Goal: Information Seeking & Learning: Learn about a topic

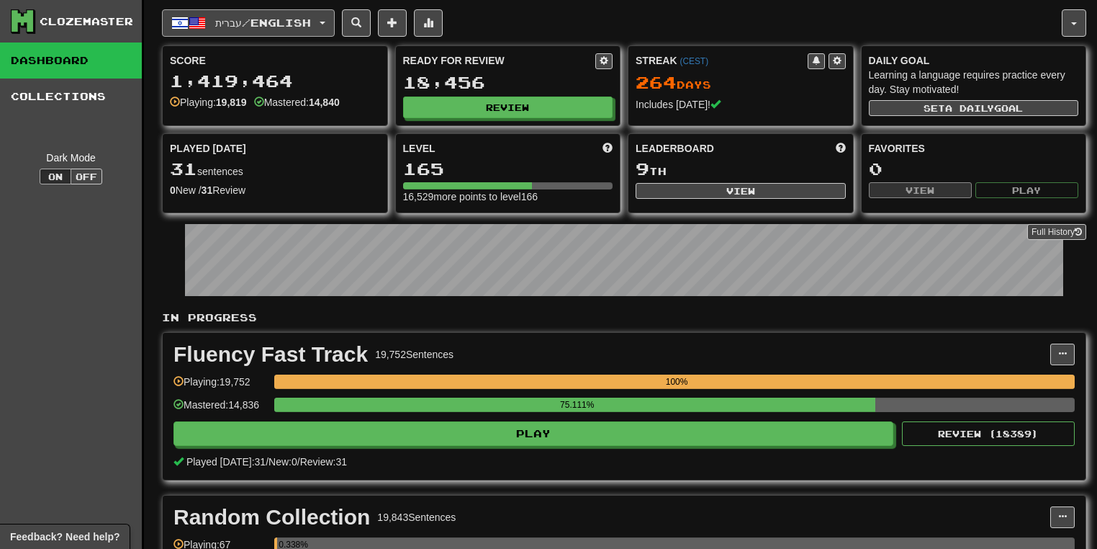
click at [323, 23] on button "עברית / English" at bounding box center [248, 22] width 173 height 27
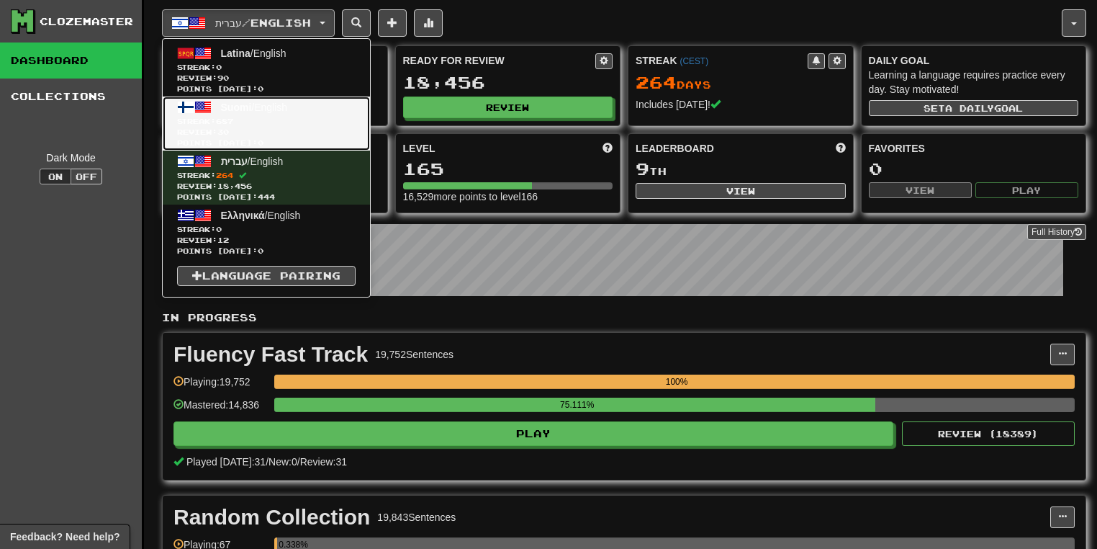
click at [292, 117] on span "Streak: 687" at bounding box center [266, 121] width 179 height 11
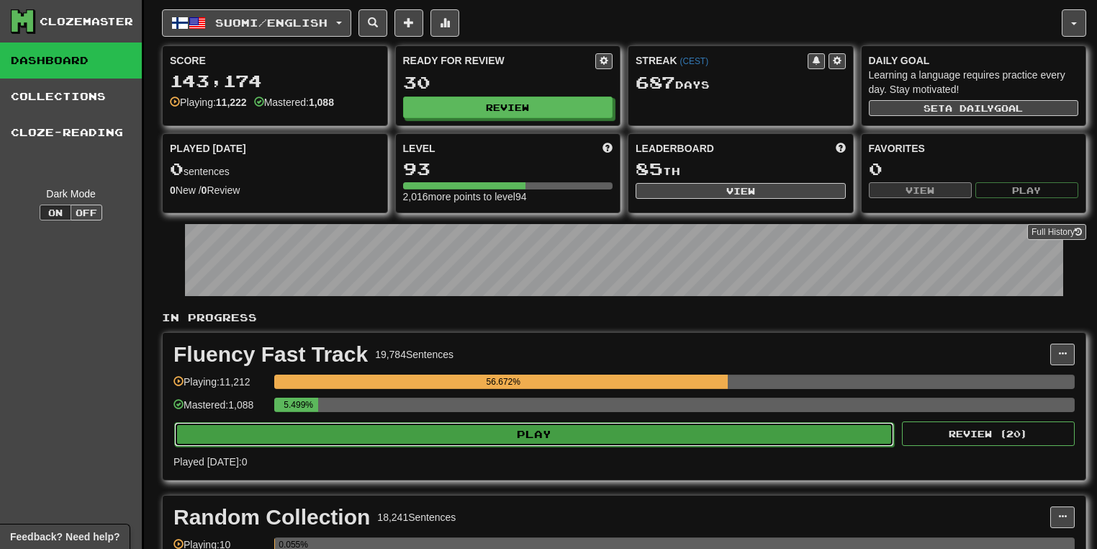
click at [614, 433] on button "Play" at bounding box center [534, 434] width 720 height 24
select select "**"
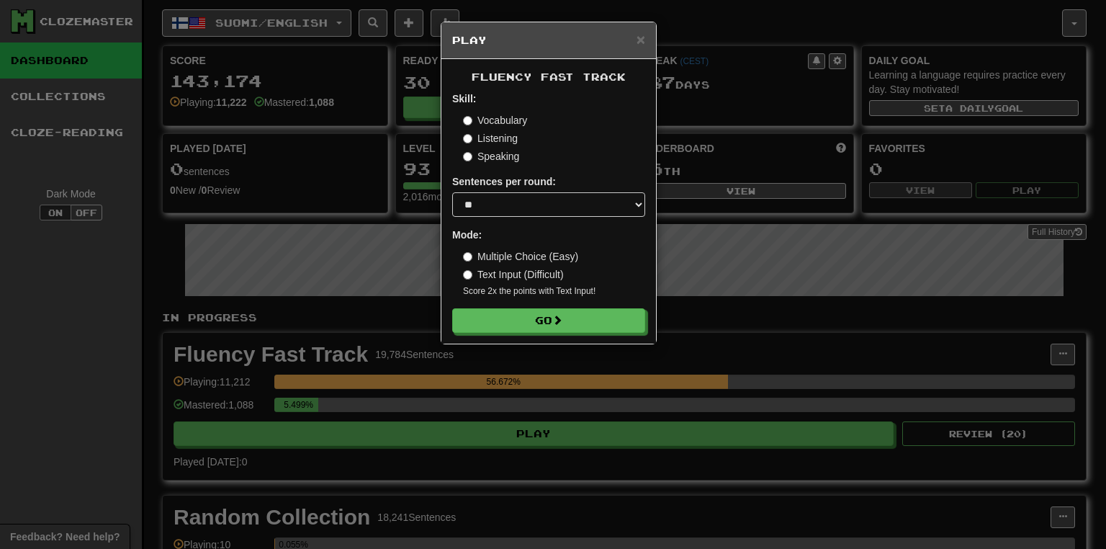
drag, startPoint x: 569, startPoint y: 338, endPoint x: 577, endPoint y: 318, distance: 21.7
click at [567, 336] on div "Fluency Fast Track Skill: Vocabulary Listening Speaking Sentences per round: * …" at bounding box center [548, 201] width 215 height 284
click at [577, 318] on button "Go" at bounding box center [549, 321] width 193 height 24
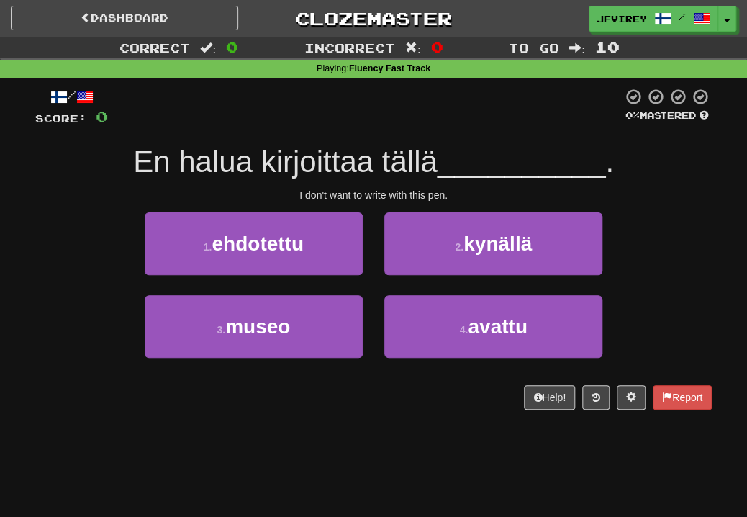
click at [567, 109] on div at bounding box center [365, 108] width 515 height 40
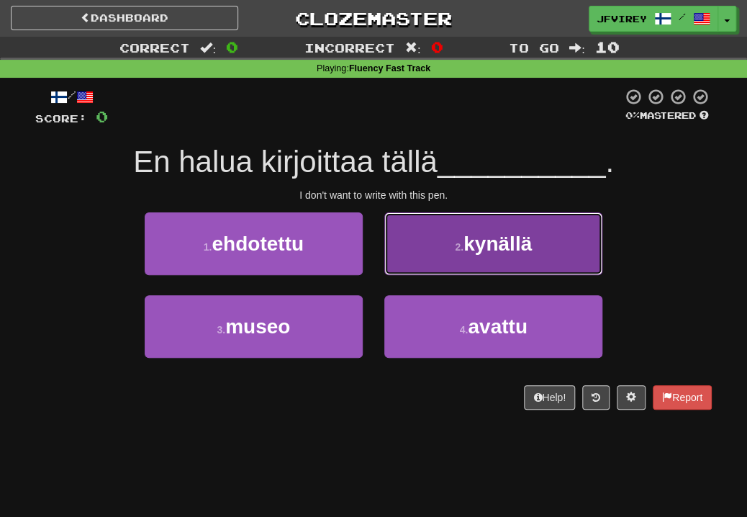
click at [469, 242] on span "kynällä" at bounding box center [498, 244] width 68 height 22
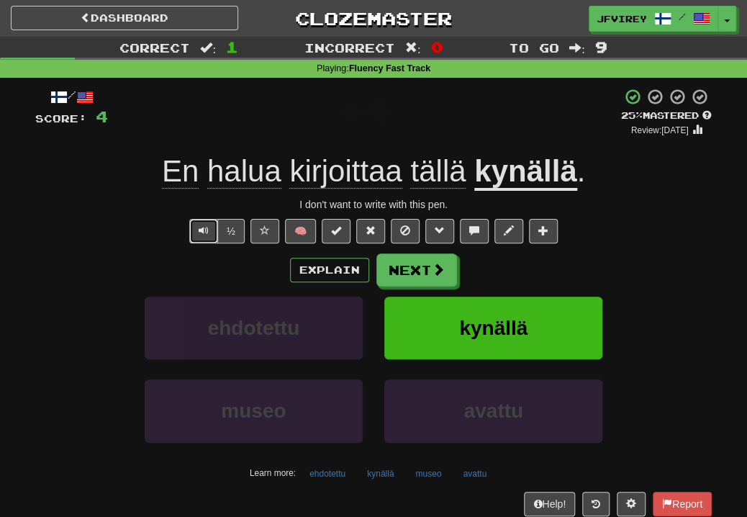
click at [204, 231] on span "Text-to-speech controls" at bounding box center [204, 230] width 10 height 10
click at [438, 266] on span at bounding box center [439, 270] width 13 height 13
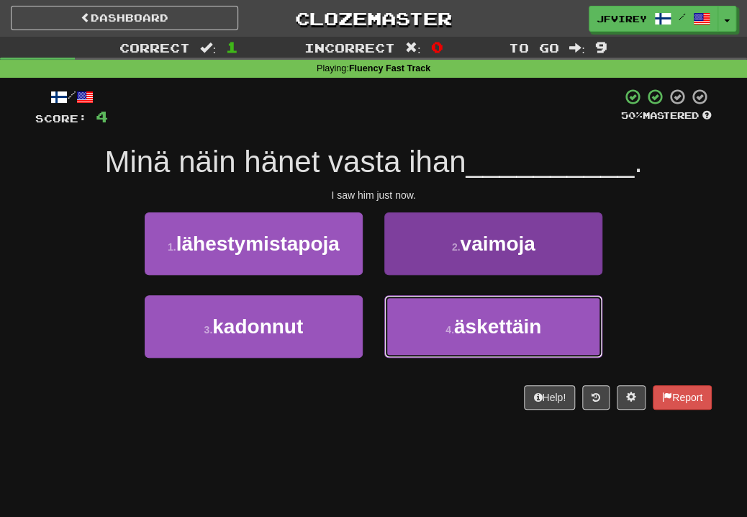
drag, startPoint x: 459, startPoint y: 335, endPoint x: 468, endPoint y: 334, distance: 9.4
click at [461, 336] on span "äskettäin" at bounding box center [497, 326] width 87 height 22
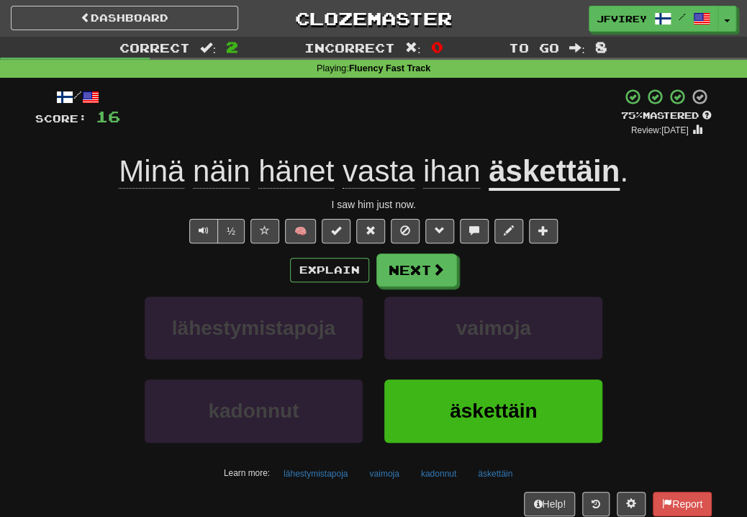
click at [547, 179] on u "äskettäin" at bounding box center [554, 172] width 131 height 37
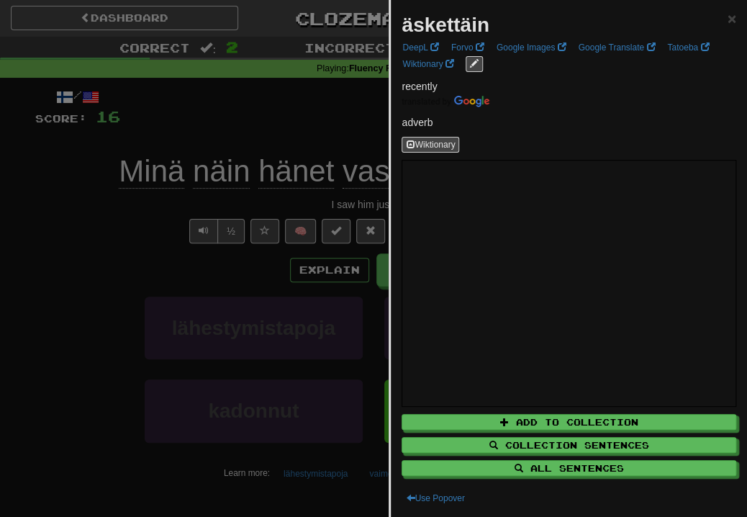
click at [181, 238] on div at bounding box center [373, 258] width 747 height 517
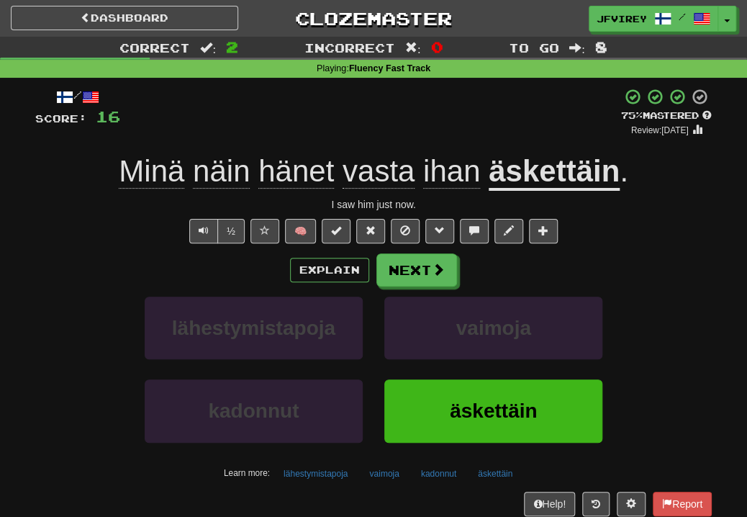
click at [446, 181] on span "ihan" at bounding box center [451, 171] width 57 height 35
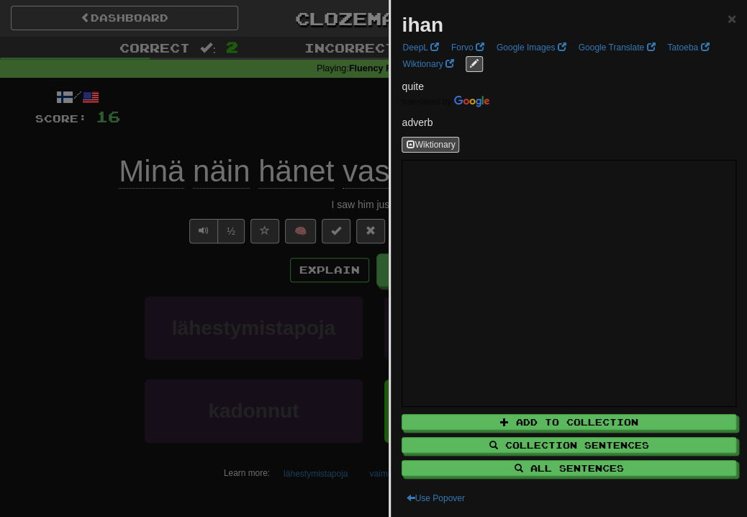
click at [91, 207] on div at bounding box center [373, 258] width 747 height 517
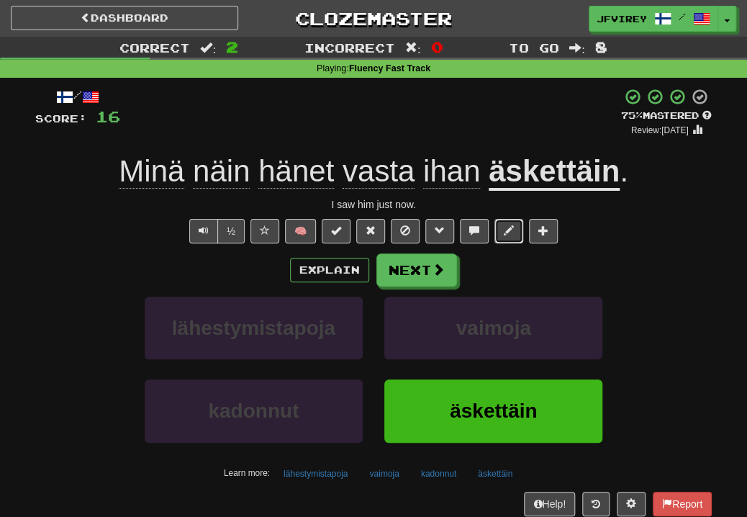
click at [510, 235] on span at bounding box center [509, 230] width 10 height 10
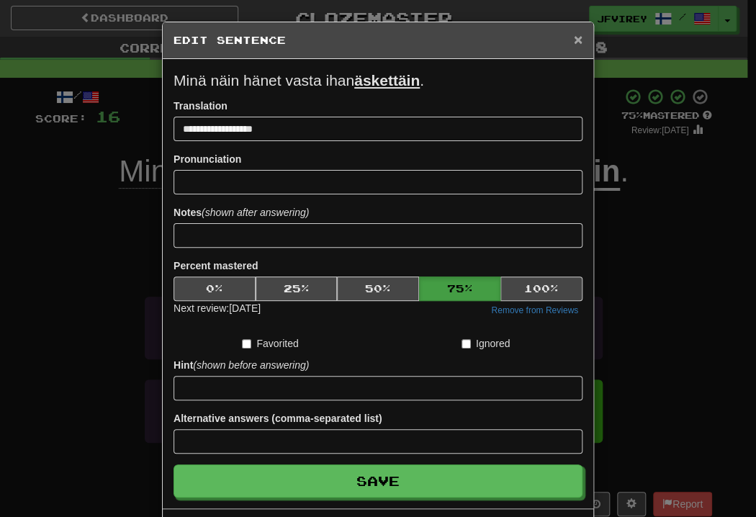
click at [574, 37] on span "×" at bounding box center [578, 39] width 9 height 17
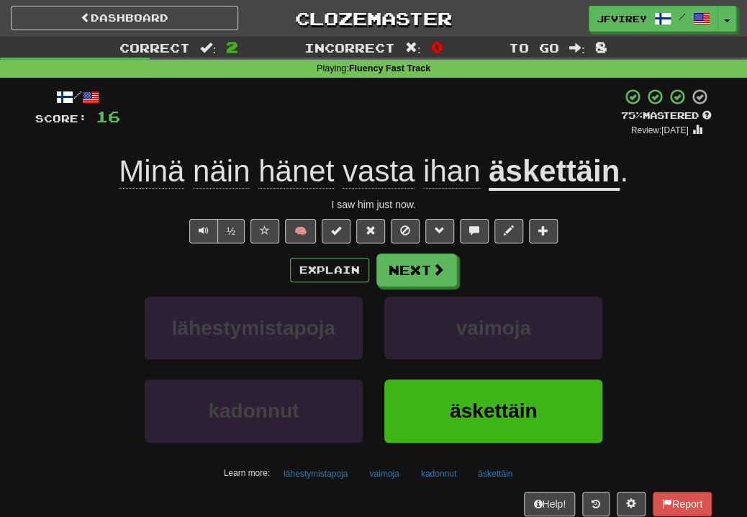
click at [367, 176] on span "vasta" at bounding box center [379, 171] width 72 height 35
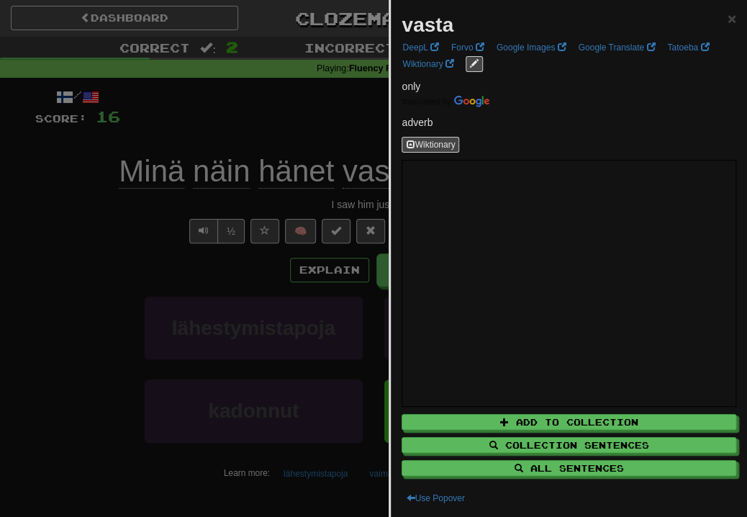
click at [351, 132] on div at bounding box center [373, 258] width 747 height 517
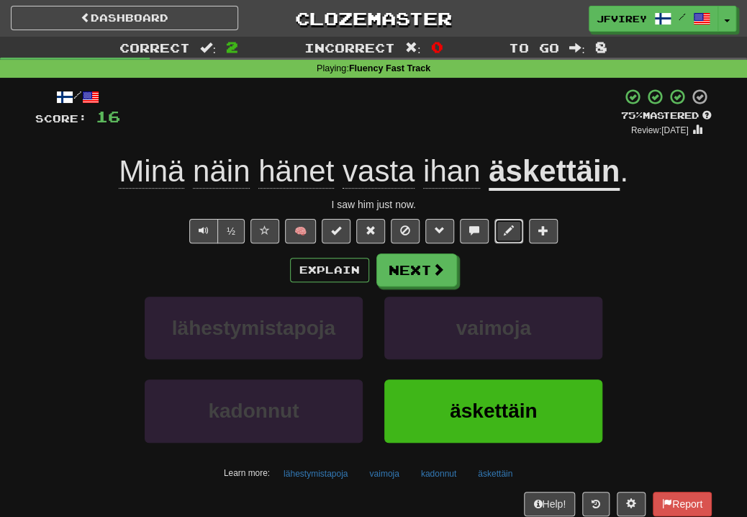
click at [510, 233] on span at bounding box center [509, 230] width 10 height 10
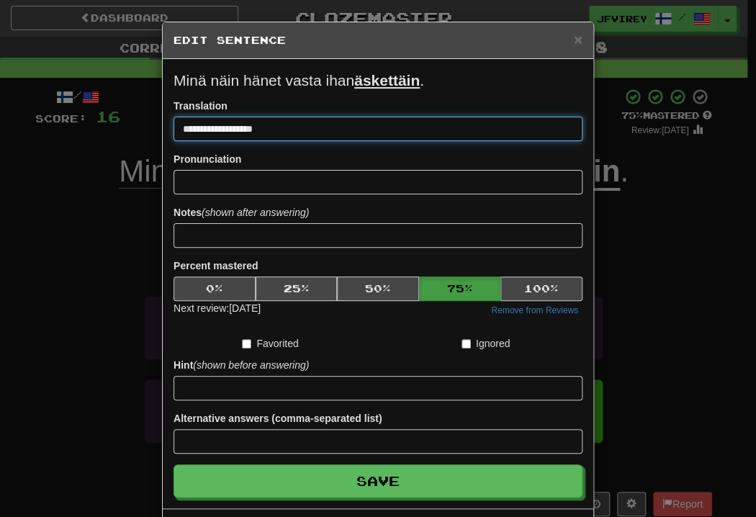
drag, startPoint x: 223, startPoint y: 127, endPoint x: 263, endPoint y: 139, distance: 41.5
click at [261, 135] on input "**********" at bounding box center [378, 129] width 409 height 24
type input "**********"
click at [174, 464] on button "Save" at bounding box center [378, 480] width 409 height 33
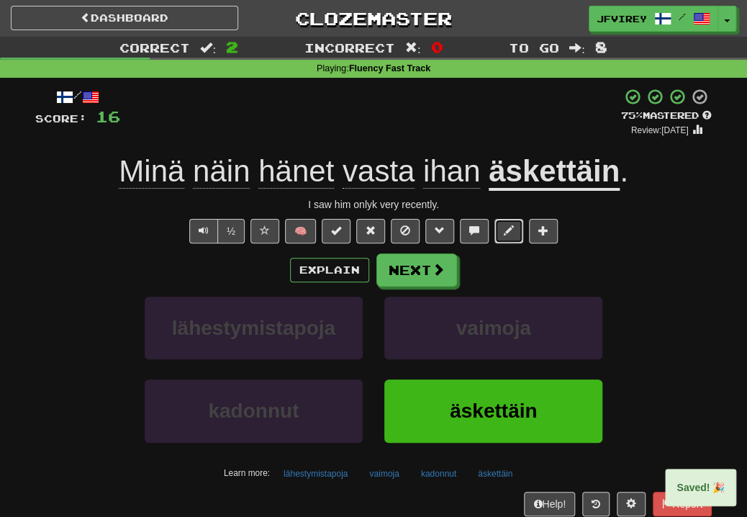
click at [515, 228] on button at bounding box center [509, 231] width 29 height 24
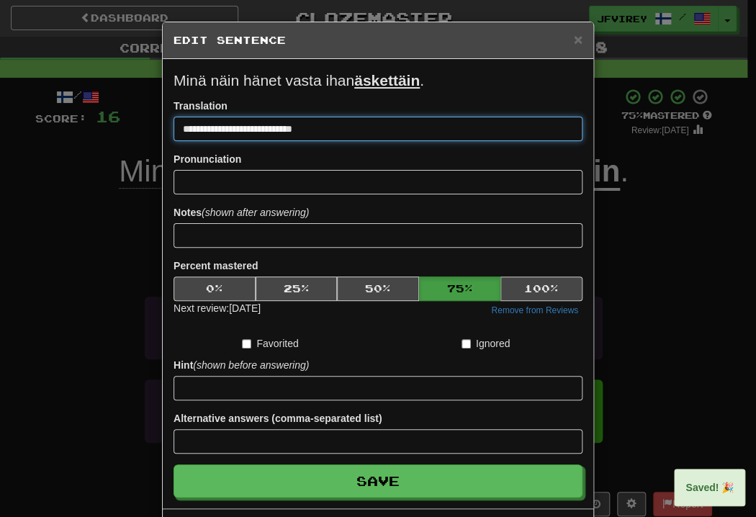
drag, startPoint x: 250, startPoint y: 125, endPoint x: 284, endPoint y: 140, distance: 37.7
click at [253, 126] on input "**********" at bounding box center [378, 129] width 409 height 24
type input "**********"
click at [174, 464] on button "Save" at bounding box center [378, 480] width 409 height 33
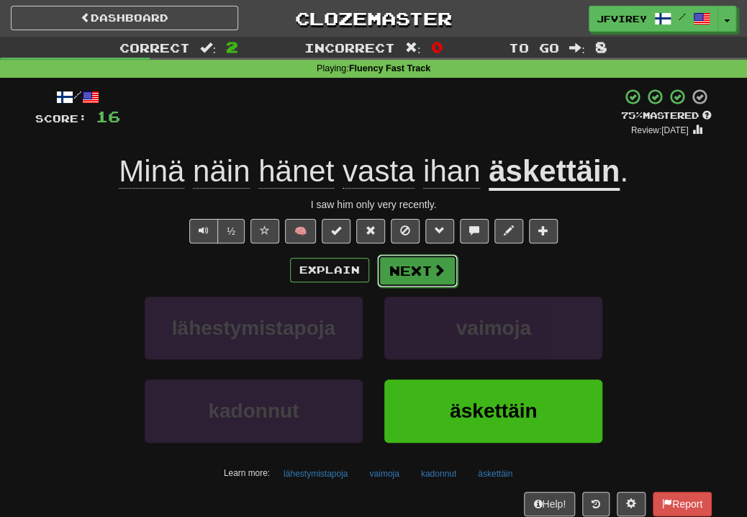
click at [426, 268] on button "Next" at bounding box center [417, 270] width 81 height 33
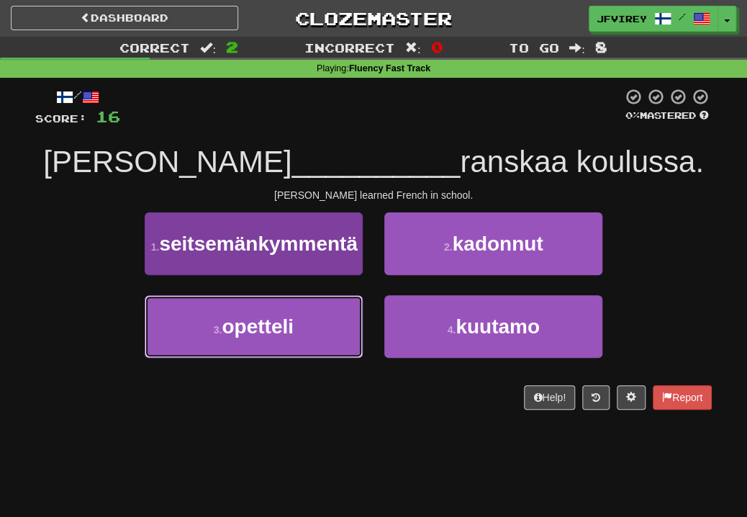
click at [281, 338] on span "opetteli" at bounding box center [258, 326] width 72 height 22
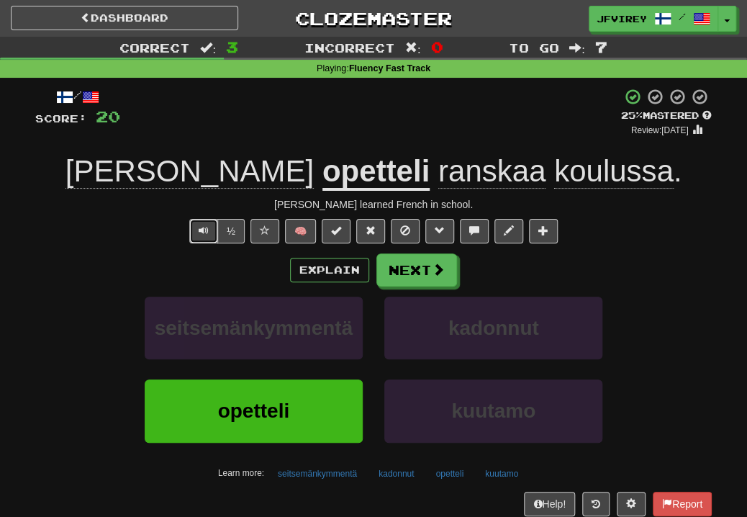
click at [206, 229] on span "Text-to-speech controls" at bounding box center [204, 230] width 10 height 10
click at [420, 274] on button "Next" at bounding box center [417, 270] width 81 height 33
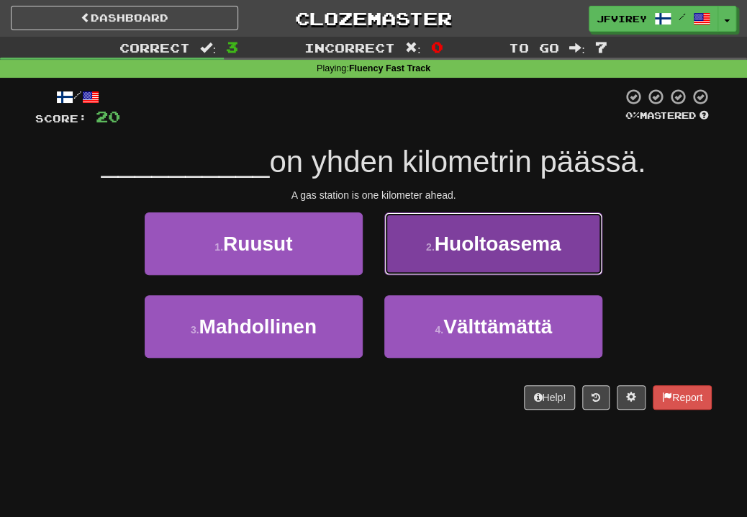
click at [492, 251] on span "Huoltoasema" at bounding box center [498, 244] width 127 height 22
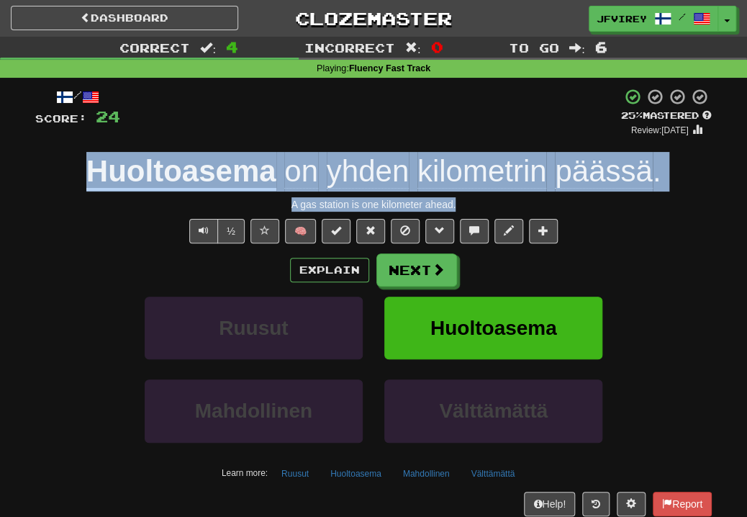
drag, startPoint x: 469, startPoint y: 199, endPoint x: 92, endPoint y: 170, distance: 378.4
click at [92, 170] on div "/ Score: 24 + 4 25 % Mastered Review: 2025-10-16 Huoltoasema on yhden kilometri…" at bounding box center [373, 313] width 677 height 451
copy div "Huoltoasema on yhden kilometrin päässä . A gas station is one kilometer ahead."
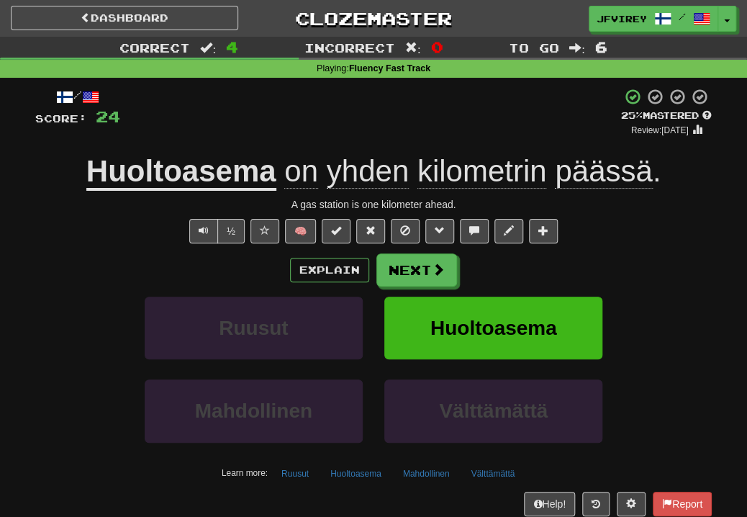
click at [111, 229] on div "½ 🧠" at bounding box center [373, 231] width 677 height 24
drag, startPoint x: 86, startPoint y: 184, endPoint x: 177, endPoint y: 179, distance: 90.9
click at [177, 179] on u "Huoltoasema" at bounding box center [181, 172] width 190 height 37
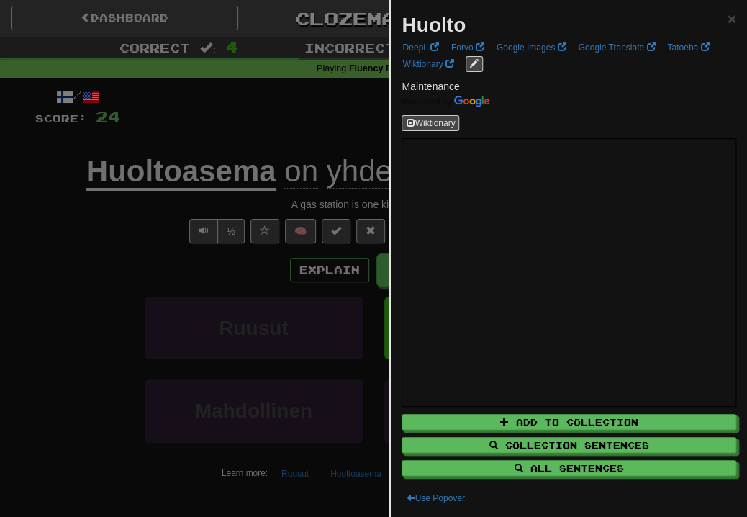
click at [132, 228] on div at bounding box center [373, 258] width 747 height 517
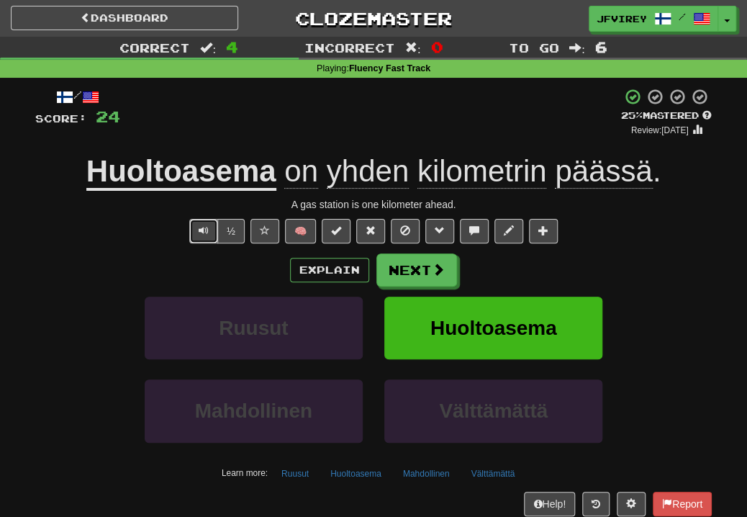
click at [207, 229] on span "Text-to-speech controls" at bounding box center [204, 230] width 10 height 10
click at [622, 171] on span "päässä" at bounding box center [603, 171] width 97 height 35
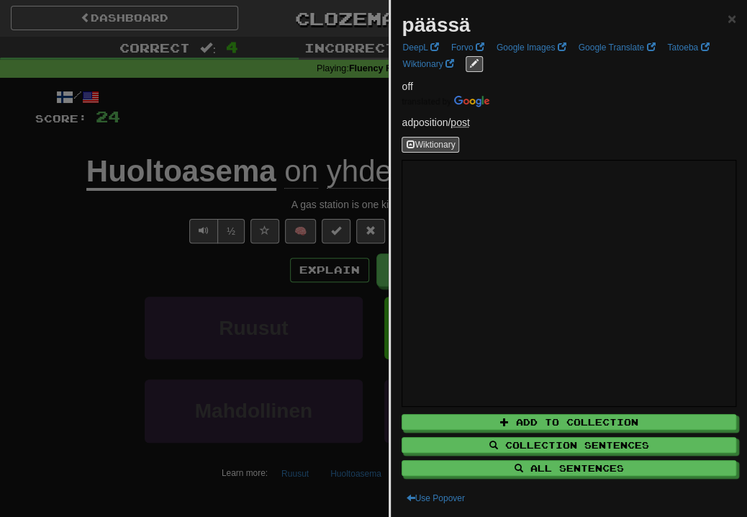
click at [86, 294] on div at bounding box center [373, 258] width 747 height 517
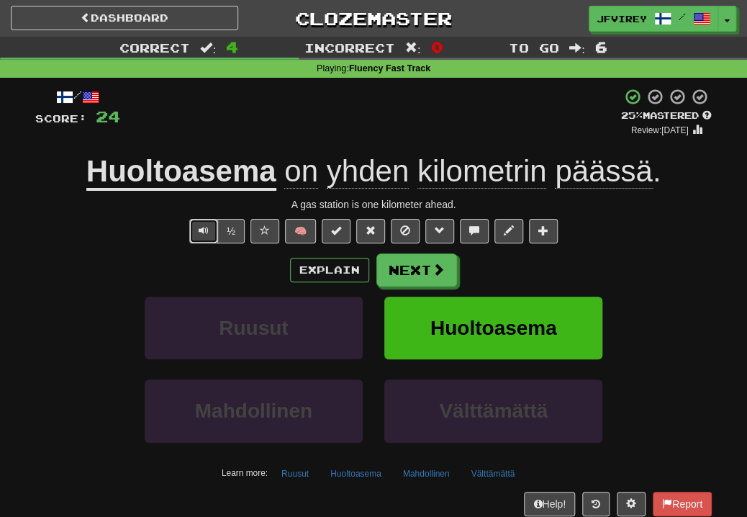
click at [213, 230] on button "Text-to-speech controls" at bounding box center [203, 231] width 29 height 24
click at [426, 271] on button "Next" at bounding box center [417, 270] width 81 height 33
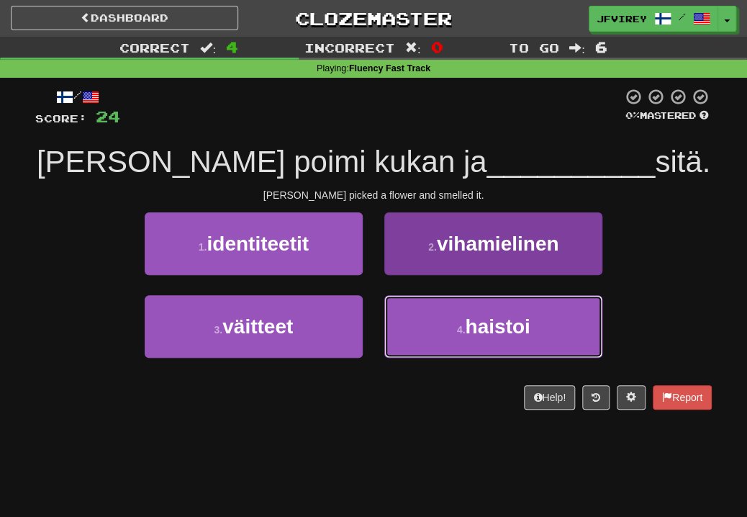
drag, startPoint x: 475, startPoint y: 314, endPoint x: 497, endPoint y: 319, distance: 22.2
click at [479, 318] on span "haistoi" at bounding box center [497, 326] width 65 height 22
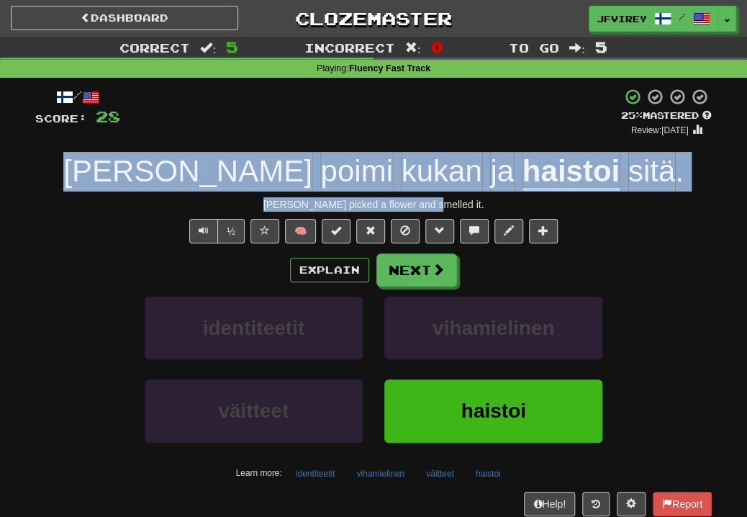
drag, startPoint x: 475, startPoint y: 204, endPoint x: 164, endPoint y: 178, distance: 312.2
click at [164, 178] on div "/ Score: 28 + 4 25 % Mastered Review: 2025-10-16 Tom poimi kukan ja haistoi sit…" at bounding box center [373, 313] width 677 height 451
copy div "Tom poimi kukan ja haistoi sitä . Tom picked a flower and smelled it."
click at [211, 225] on button "Text-to-speech controls" at bounding box center [203, 231] width 29 height 24
click at [320, 171] on span "poimi" at bounding box center [356, 171] width 72 height 35
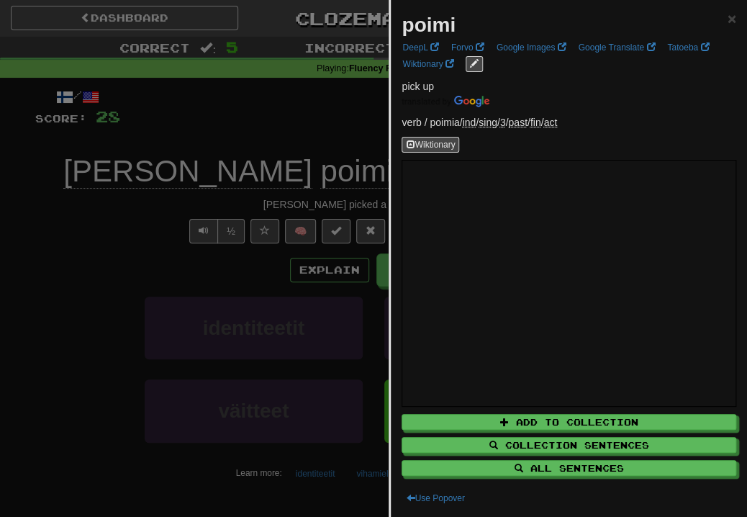
click at [91, 204] on div at bounding box center [373, 258] width 747 height 517
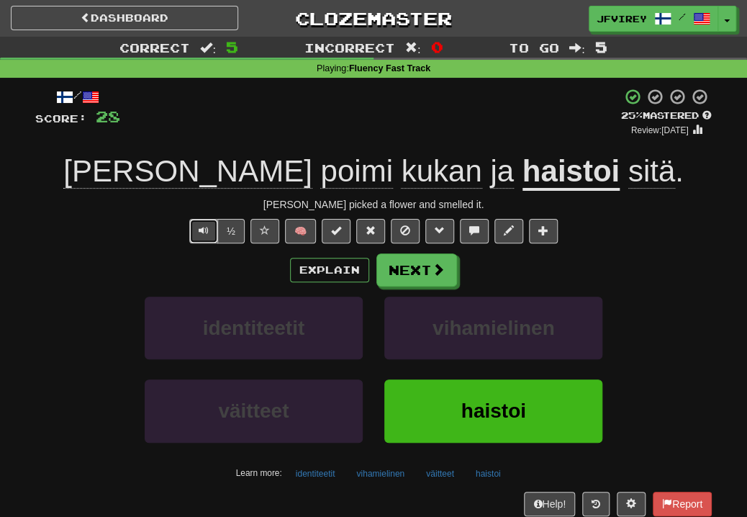
click at [193, 238] on button "Text-to-speech controls" at bounding box center [203, 231] width 29 height 24
click at [429, 267] on button "Next" at bounding box center [417, 270] width 81 height 33
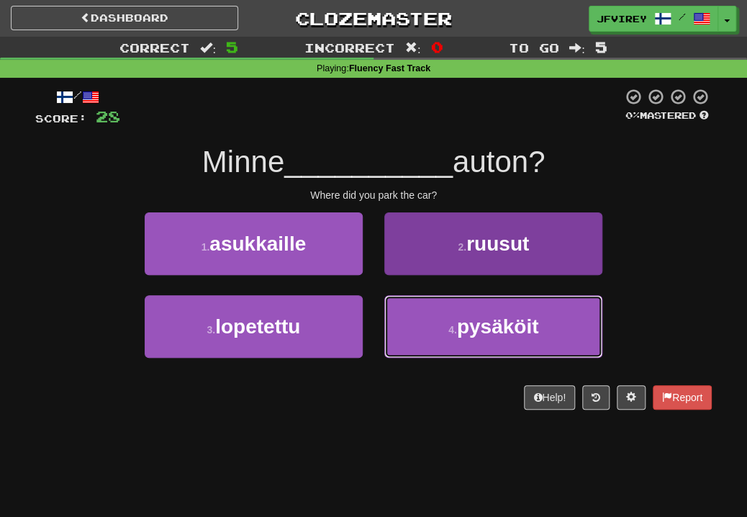
drag, startPoint x: 428, startPoint y: 330, endPoint x: 435, endPoint y: 331, distance: 7.3
click at [428, 331] on button "4 . pysäköit" at bounding box center [493, 326] width 218 height 63
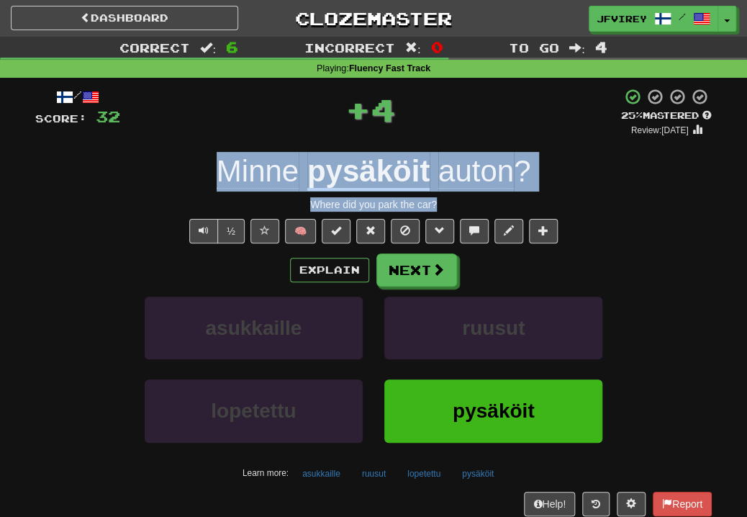
drag, startPoint x: 459, startPoint y: 197, endPoint x: 214, endPoint y: 180, distance: 246.1
click at [214, 180] on div "/ Score: 32 + 4 25 % Mastered Review: 2025-10-16 Minne pysäköit auton ? Where d…" at bounding box center [373, 313] width 677 height 451
copy div "Minne pysäköit auton ? Where did you park the car?"
click at [408, 278] on button "Next" at bounding box center [417, 270] width 81 height 33
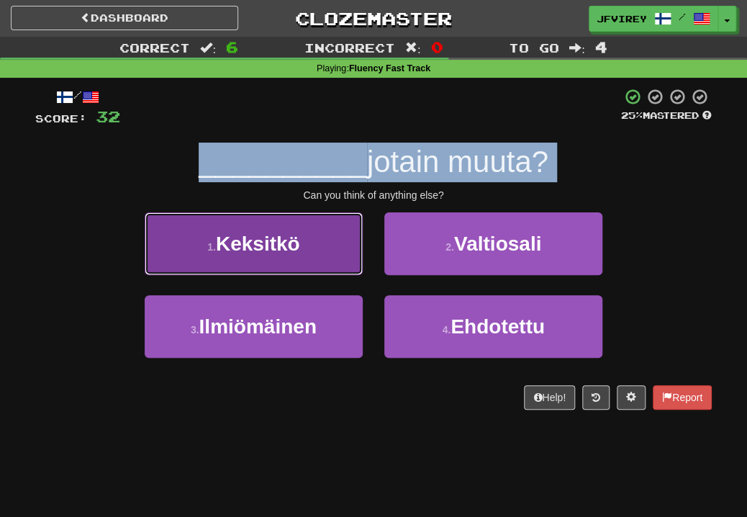
click at [302, 253] on button "1 . Keksitkö" at bounding box center [254, 243] width 218 height 63
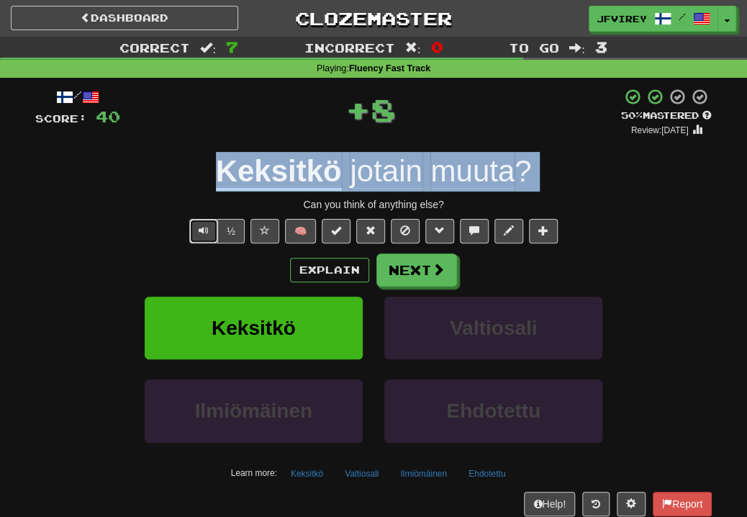
click at [202, 235] on span "Text-to-speech controls" at bounding box center [204, 230] width 10 height 10
click at [274, 171] on u "Keksitkö" at bounding box center [279, 172] width 126 height 37
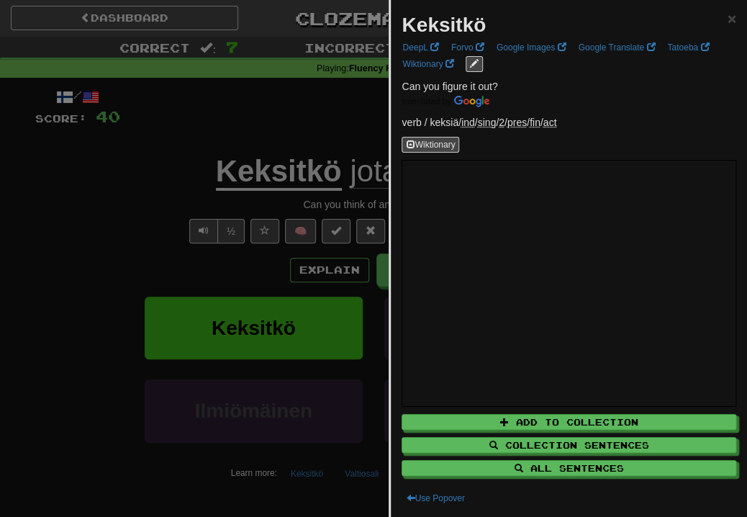
click at [156, 187] on div at bounding box center [373, 258] width 747 height 517
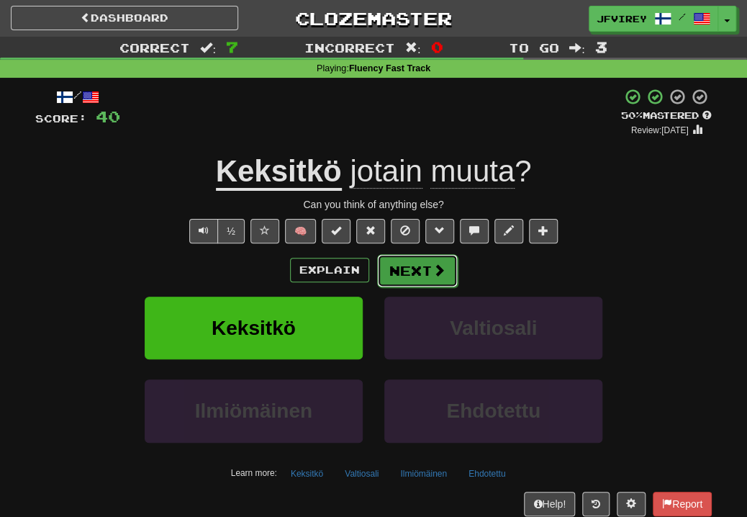
click at [405, 260] on button "Next" at bounding box center [417, 270] width 81 height 33
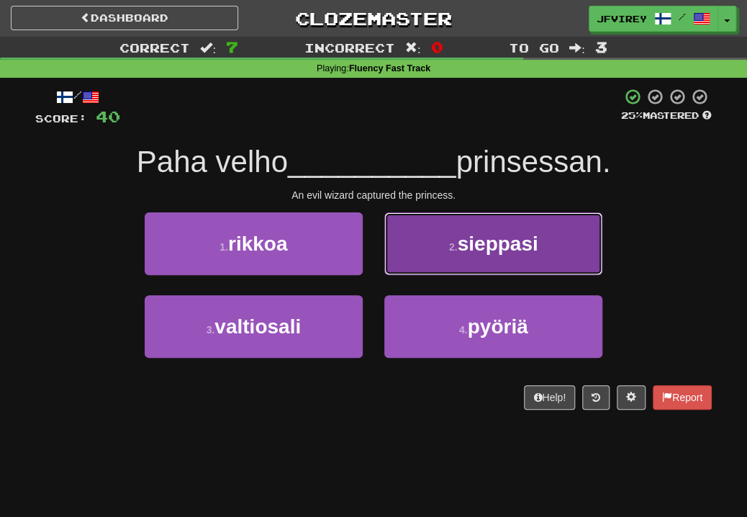
click at [477, 238] on span "sieppasi" at bounding box center [497, 244] width 81 height 22
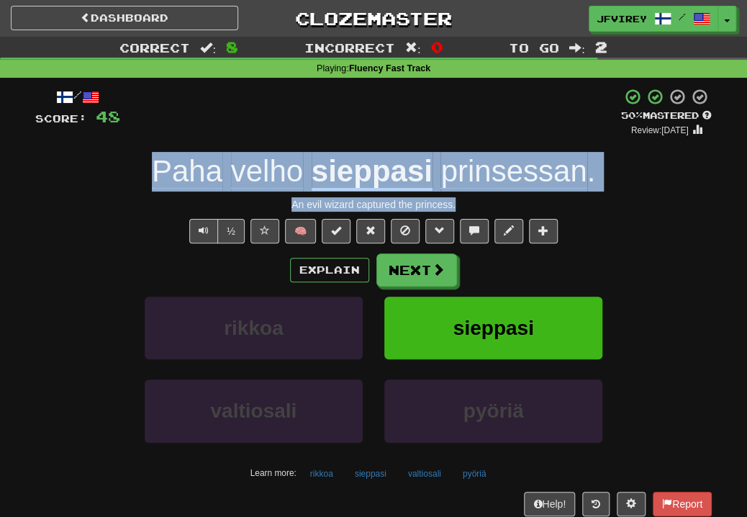
drag, startPoint x: 481, startPoint y: 202, endPoint x: 144, endPoint y: 188, distance: 337.3
click at [144, 188] on div "/ Score: 48 + 8 50 % Mastered Review: 2025-10-25 Paha velho sieppasi prinsessan…" at bounding box center [373, 313] width 677 height 451
copy div "Paha velho sieppasi prinsessan . An evil wizard captured the princess."
click at [395, 271] on button "Next" at bounding box center [417, 270] width 81 height 33
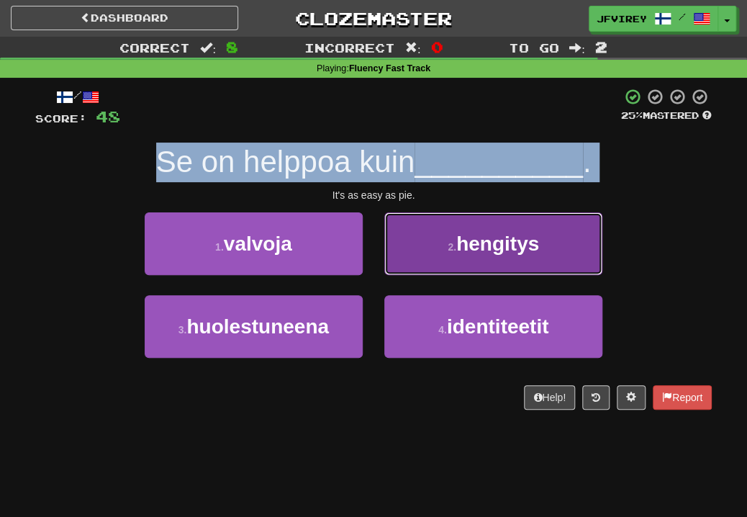
click at [480, 256] on button "2 . hengitys" at bounding box center [493, 243] width 218 height 63
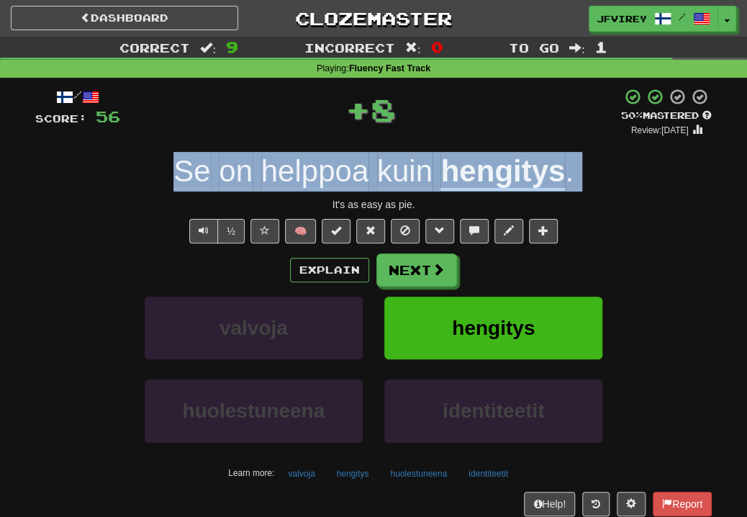
click at [505, 176] on u "hengitys" at bounding box center [503, 172] width 125 height 37
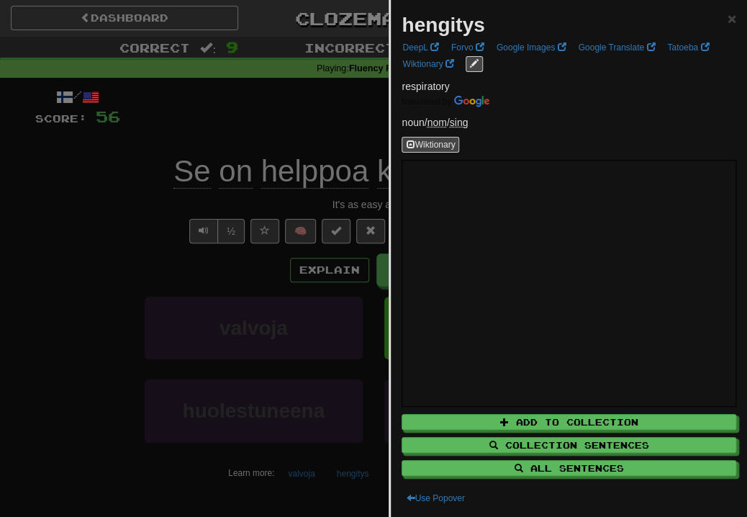
drag, startPoint x: 154, startPoint y: 251, endPoint x: 162, endPoint y: 251, distance: 7.9
click at [156, 251] on div at bounding box center [373, 258] width 747 height 517
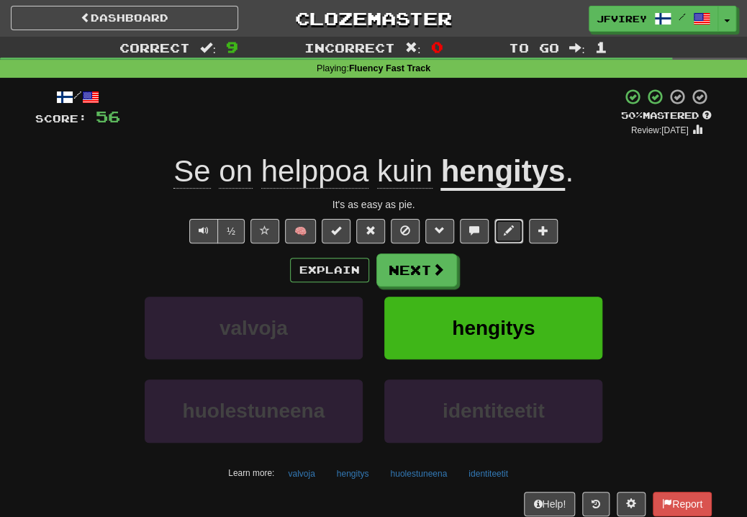
click at [504, 225] on span at bounding box center [509, 230] width 10 height 10
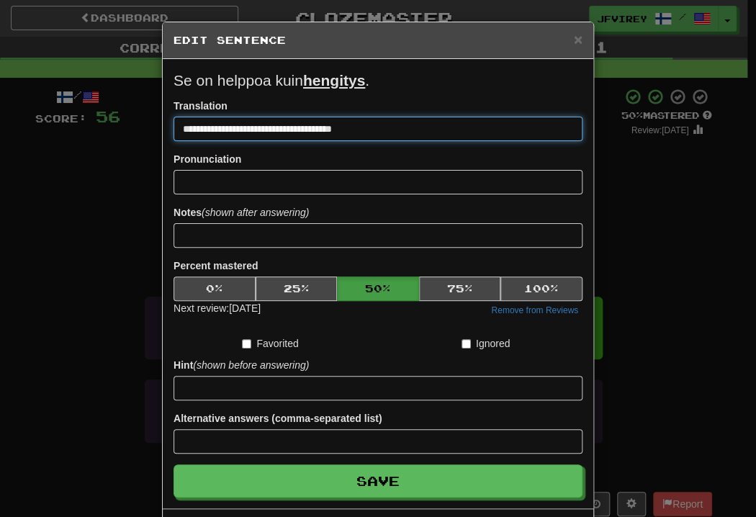
type input "**********"
click at [174, 464] on button "Save" at bounding box center [378, 480] width 409 height 33
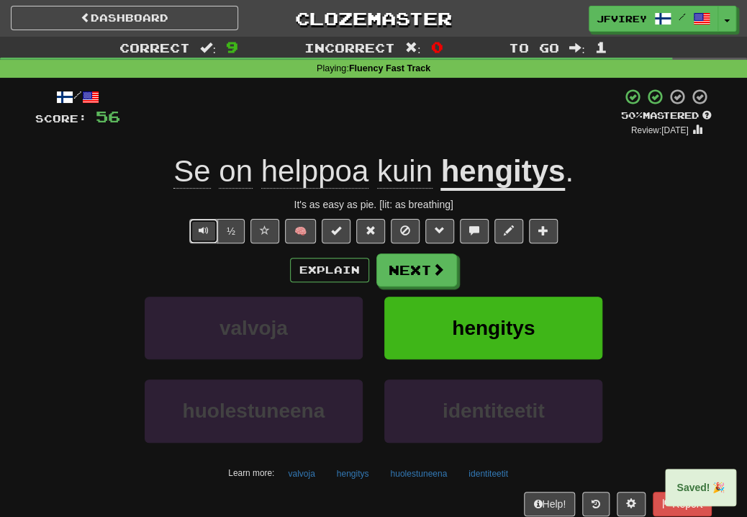
click at [202, 238] on button "Text-to-speech controls" at bounding box center [203, 231] width 29 height 24
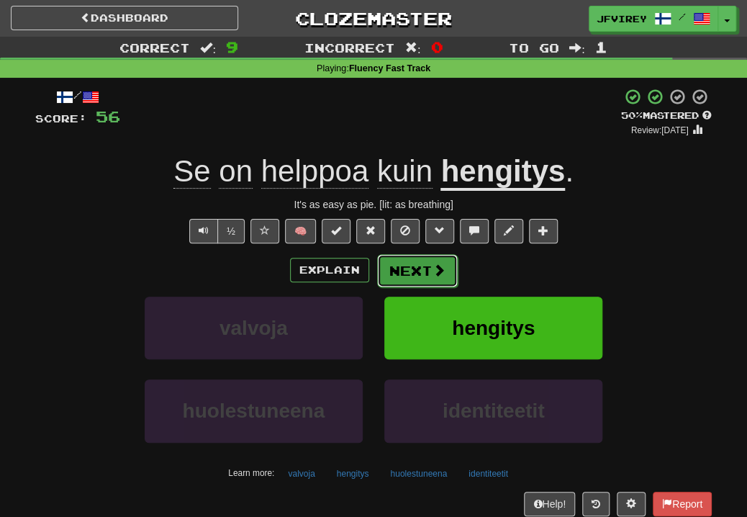
click at [426, 268] on button "Next" at bounding box center [417, 270] width 81 height 33
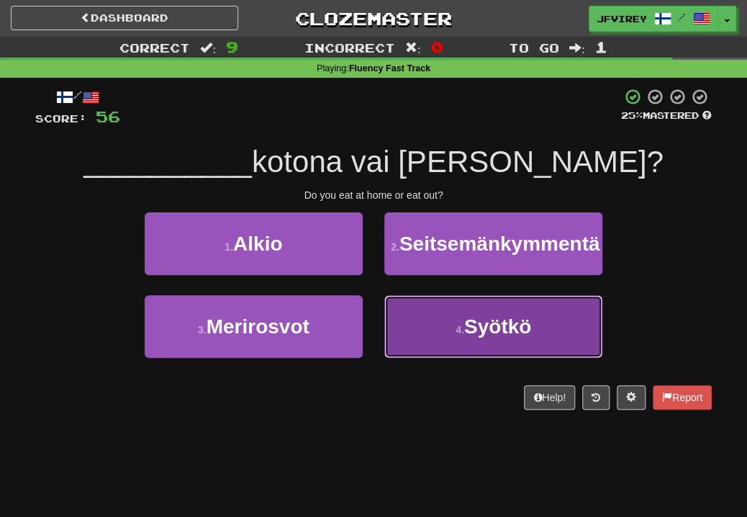
drag, startPoint x: 433, startPoint y: 374, endPoint x: 451, endPoint y: 363, distance: 20.4
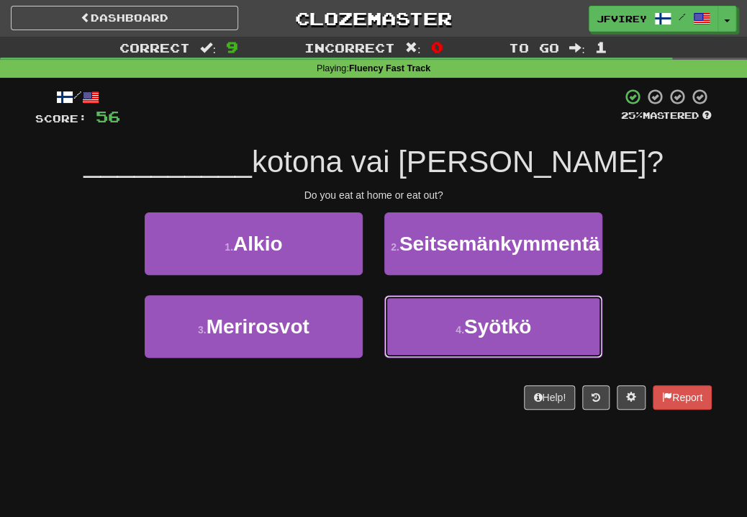
click at [434, 358] on button "4 . Syötkö" at bounding box center [493, 326] width 218 height 63
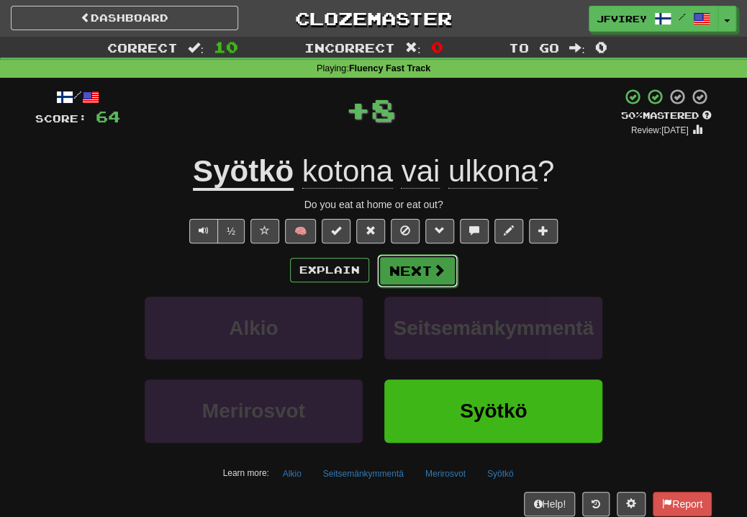
click at [409, 264] on button "Next" at bounding box center [417, 270] width 81 height 33
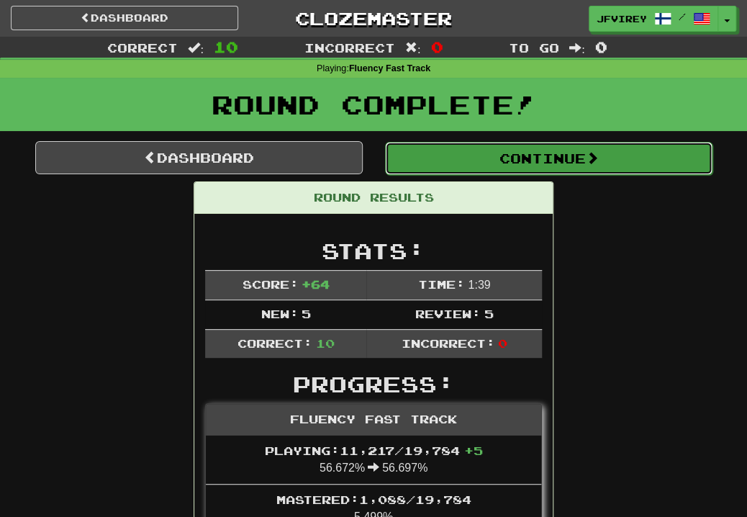
click at [608, 173] on button "Continue" at bounding box center [549, 158] width 328 height 33
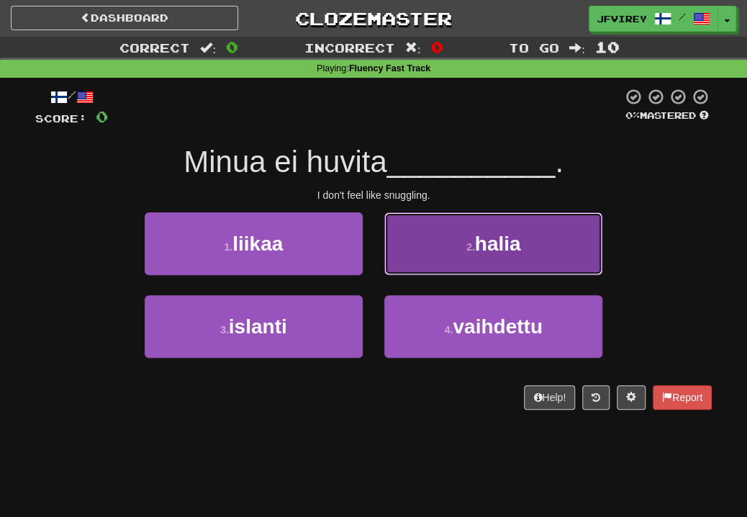
click at [477, 257] on button "2 . halia" at bounding box center [493, 243] width 218 height 63
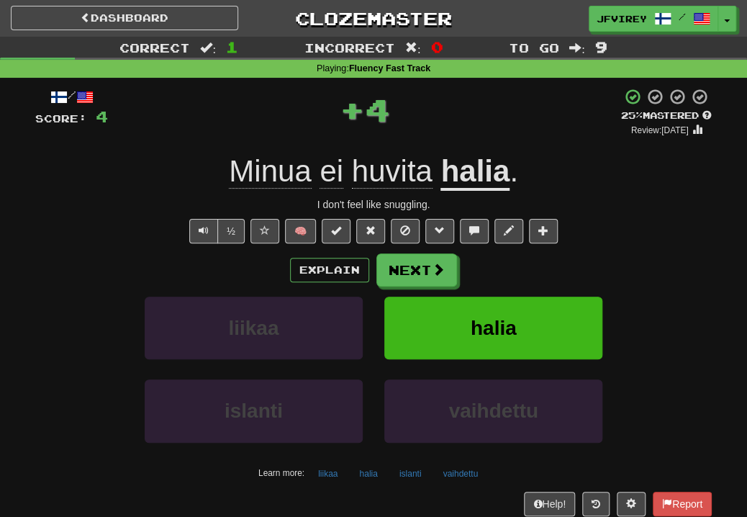
click at [403, 176] on span "huvita" at bounding box center [392, 171] width 81 height 35
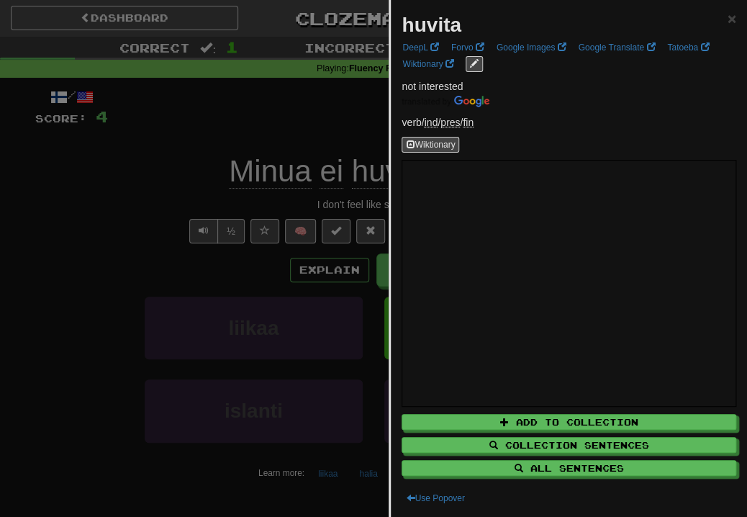
click at [186, 170] on div at bounding box center [373, 258] width 747 height 517
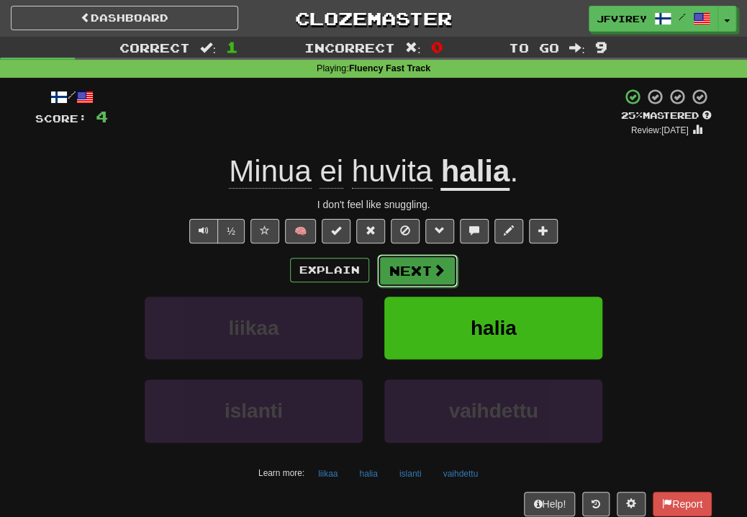
click at [434, 270] on span at bounding box center [439, 270] width 13 height 13
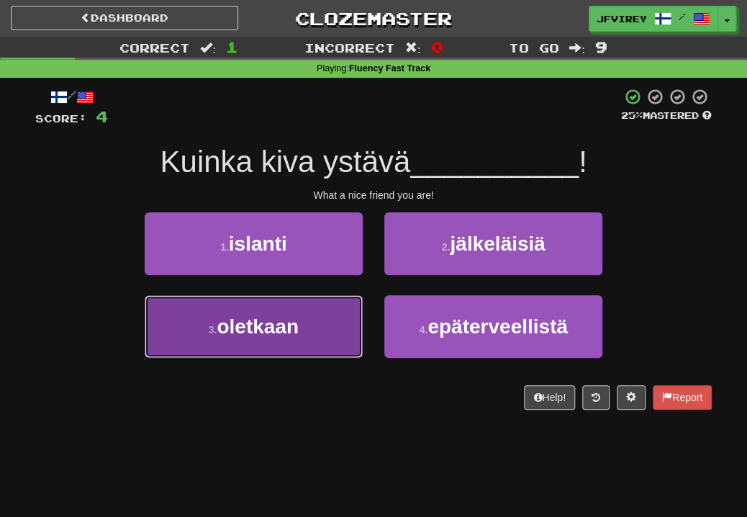
drag, startPoint x: 256, startPoint y: 325, endPoint x: 354, endPoint y: 314, distance: 98.6
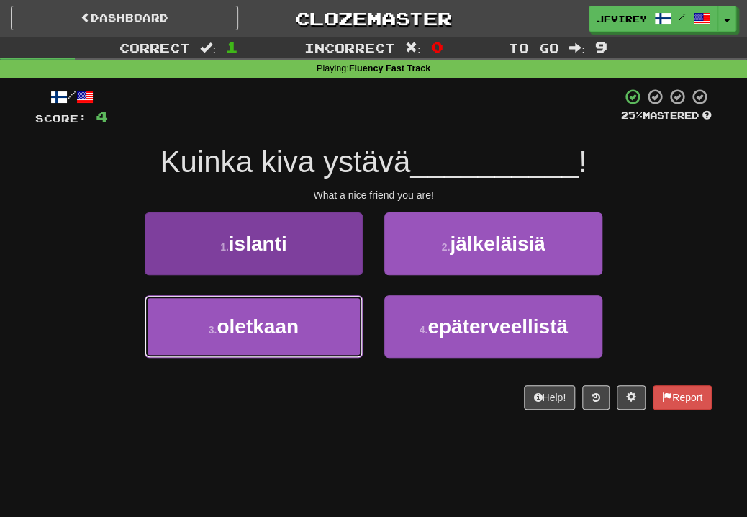
click at [256, 327] on span "oletkaan" at bounding box center [258, 326] width 82 height 22
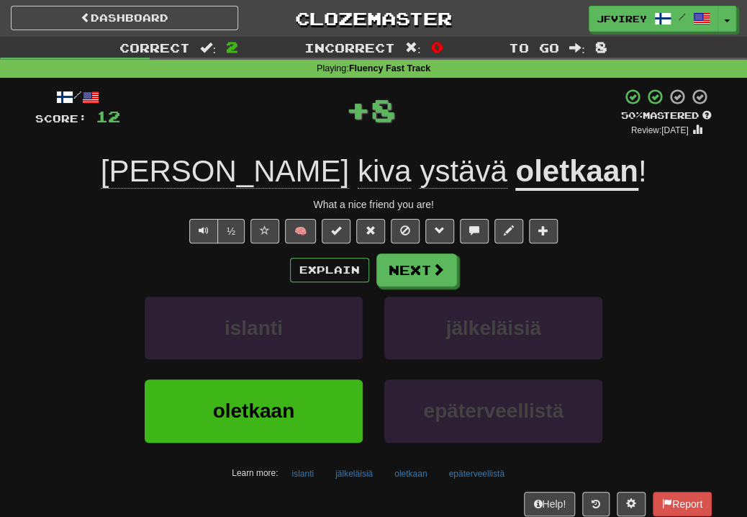
click at [358, 181] on span "kiva" at bounding box center [385, 171] width 54 height 35
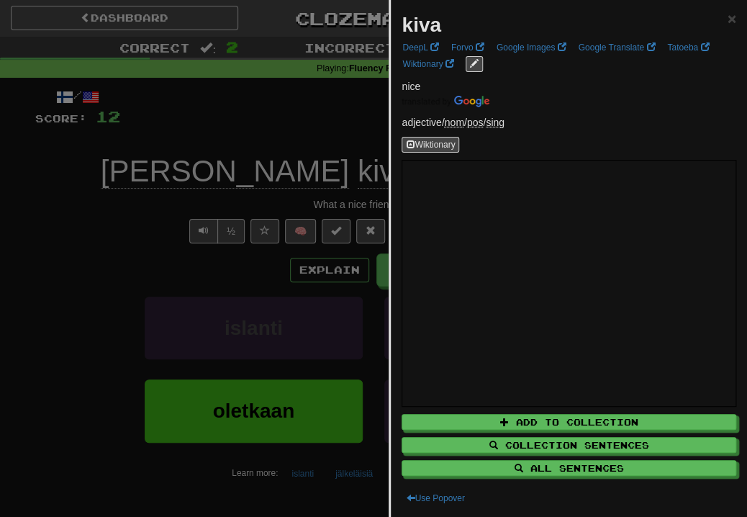
click at [147, 207] on div at bounding box center [373, 258] width 747 height 517
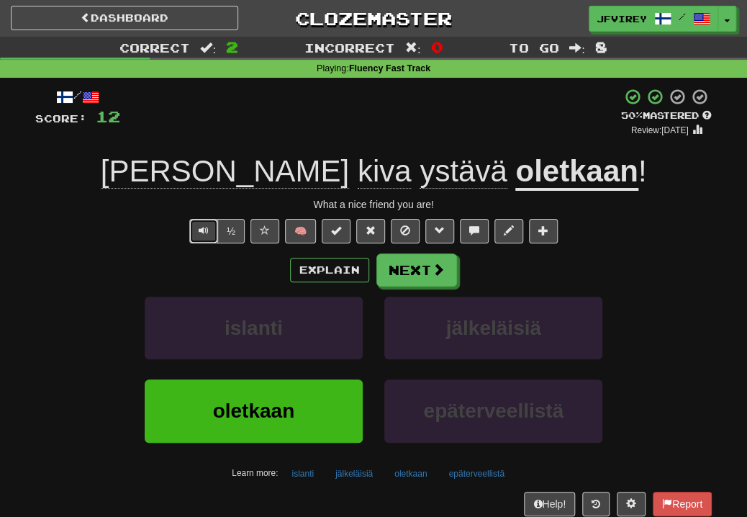
click at [198, 238] on button "Text-to-speech controls" at bounding box center [203, 231] width 29 height 24
click at [410, 271] on button "Next" at bounding box center [417, 270] width 81 height 33
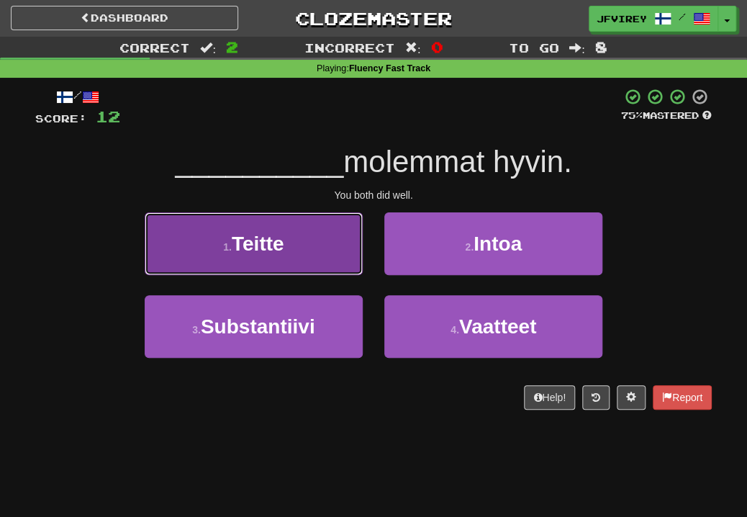
click at [330, 233] on button "1 . Teitte" at bounding box center [254, 243] width 218 height 63
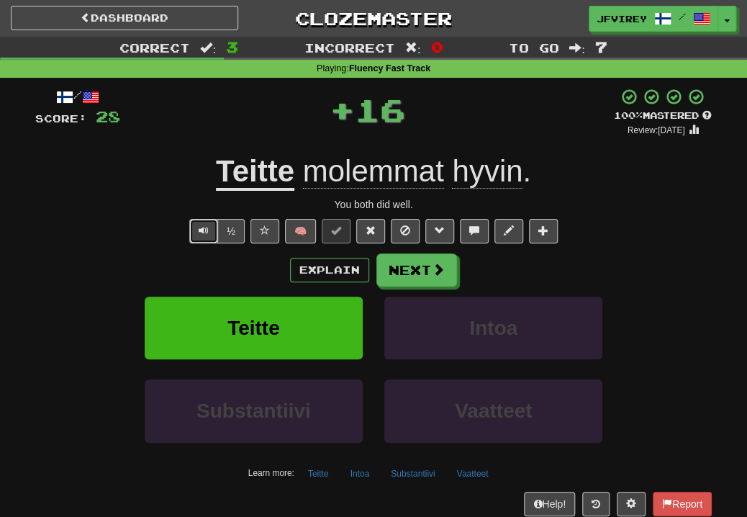
click at [212, 234] on button "Text-to-speech controls" at bounding box center [203, 231] width 29 height 24
click at [418, 264] on button "Next" at bounding box center [417, 270] width 81 height 33
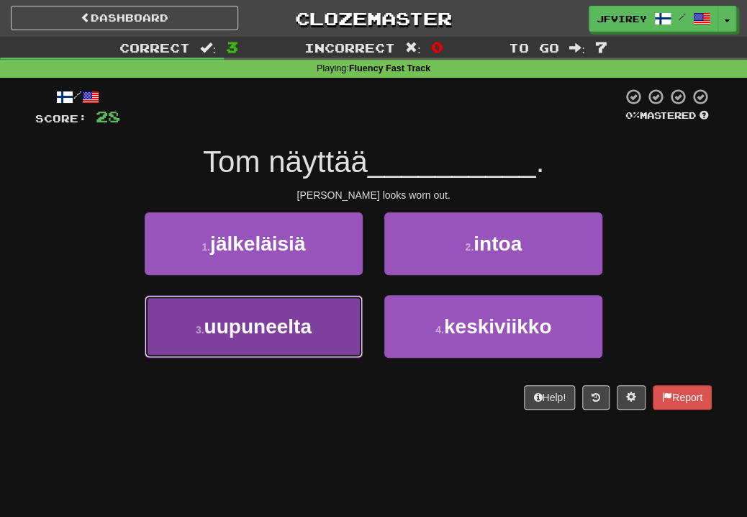
click at [300, 328] on span "uupuneelta" at bounding box center [257, 326] width 107 height 22
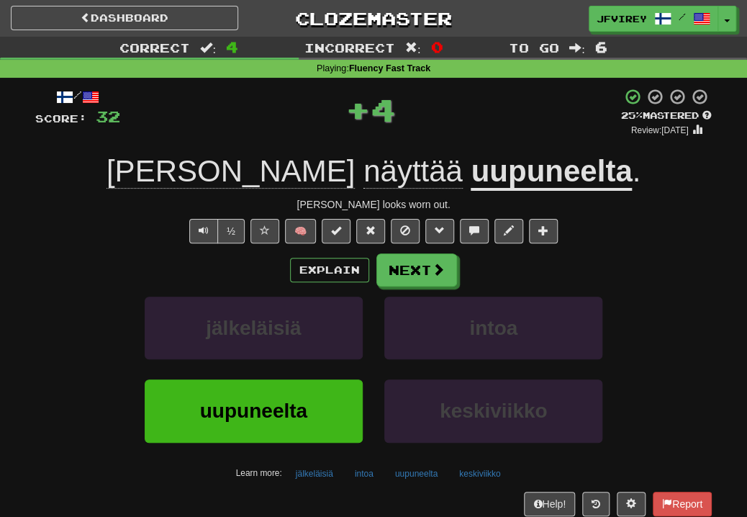
click at [471, 167] on u "uupuneelta" at bounding box center [551, 172] width 161 height 37
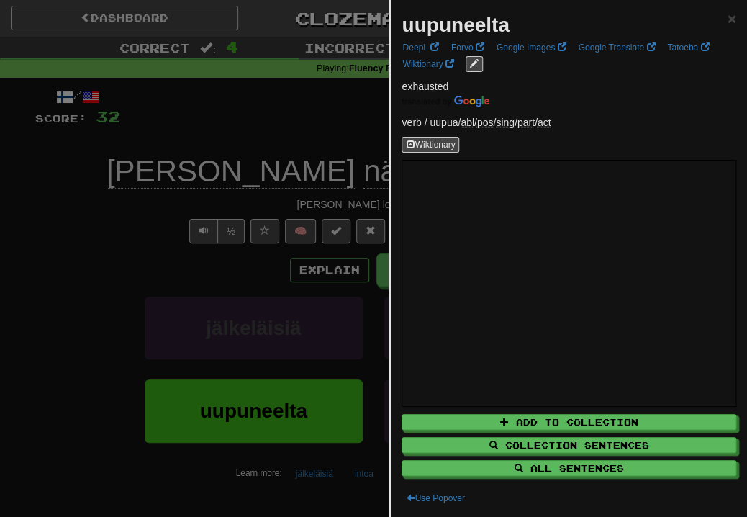
click at [253, 204] on div at bounding box center [373, 258] width 747 height 517
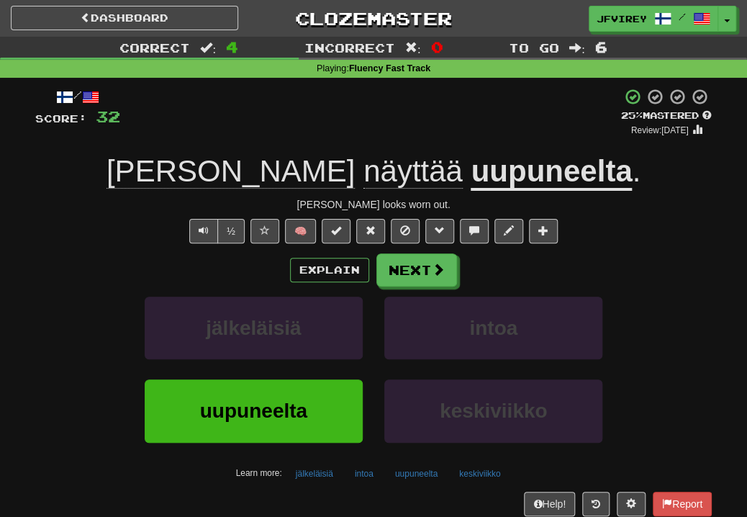
click at [471, 171] on u "uupuneelta" at bounding box center [551, 172] width 161 height 37
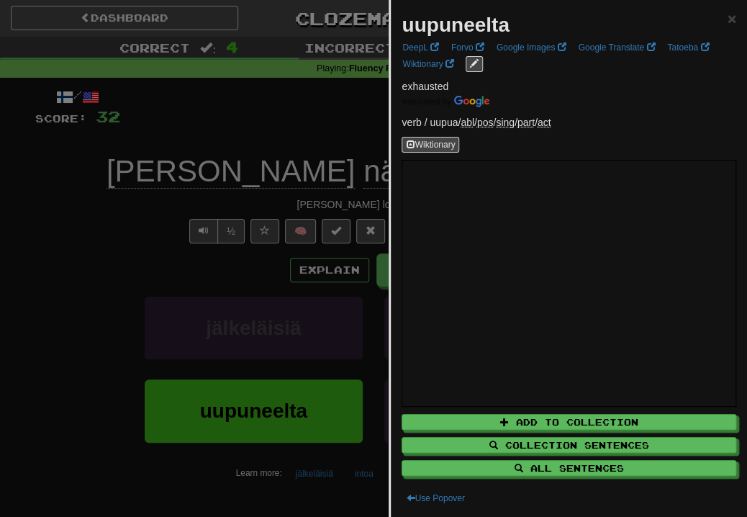
click at [112, 258] on div at bounding box center [373, 258] width 747 height 517
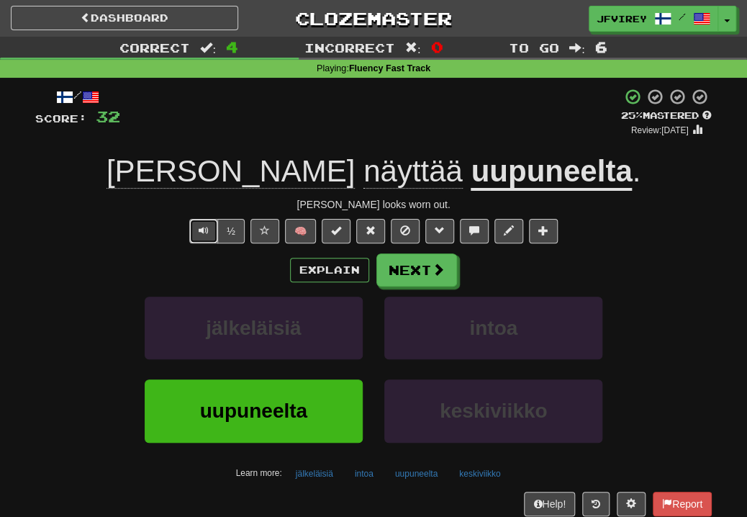
click at [209, 240] on button "Text-to-speech controls" at bounding box center [203, 231] width 29 height 24
click at [429, 264] on button "Next" at bounding box center [417, 270] width 81 height 33
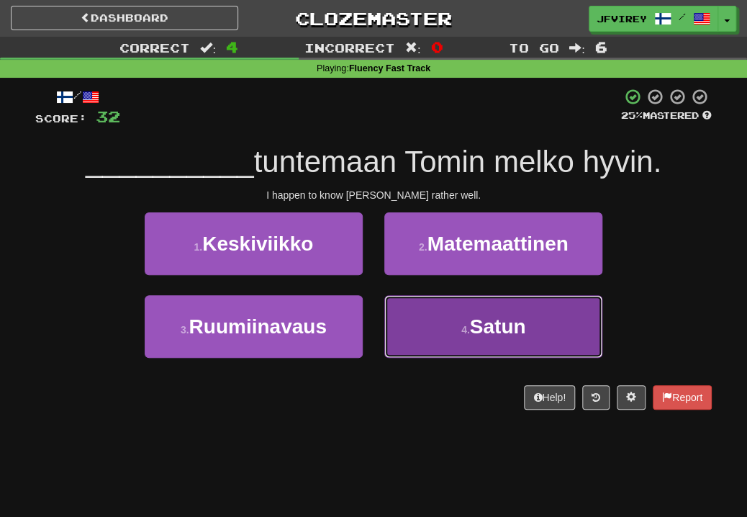
click at [421, 337] on button "4 . Satun" at bounding box center [493, 326] width 218 height 63
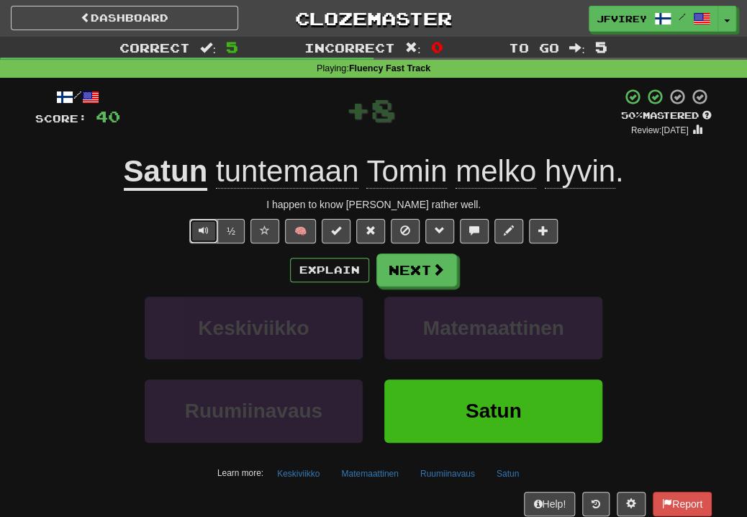
click at [204, 233] on span "Text-to-speech controls" at bounding box center [204, 230] width 10 height 10
click at [428, 273] on button "Next" at bounding box center [417, 270] width 81 height 33
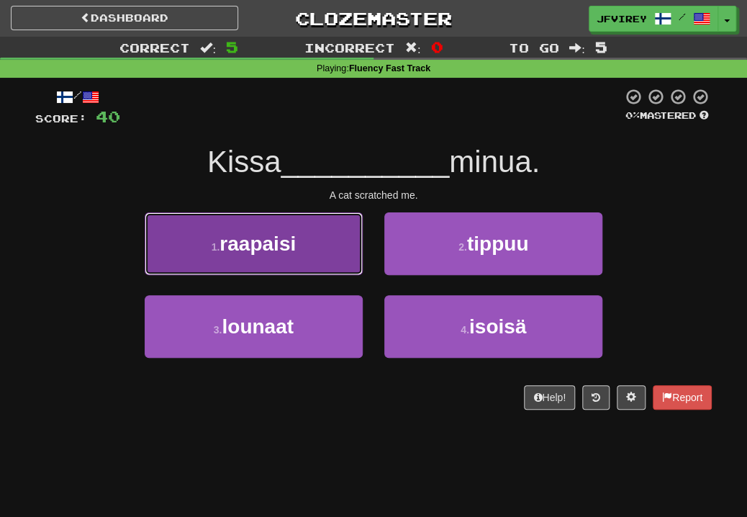
click at [315, 253] on button "1 . raapaisi" at bounding box center [254, 243] width 218 height 63
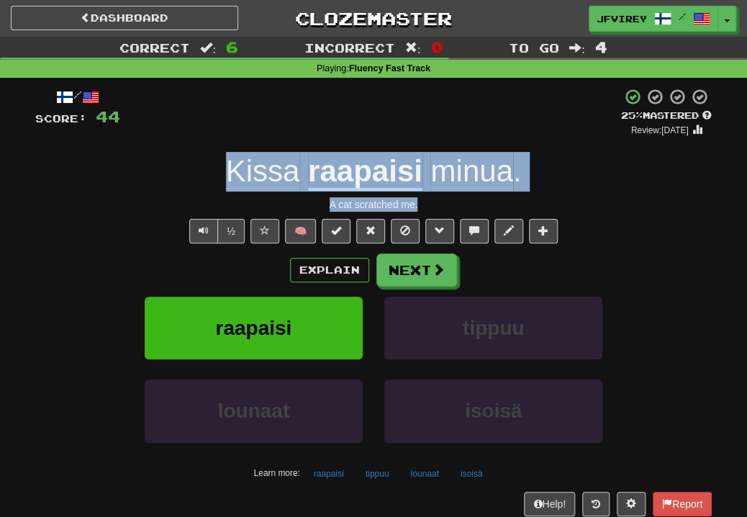
drag, startPoint x: 436, startPoint y: 203, endPoint x: 189, endPoint y: 181, distance: 247.2
click at [189, 181] on div "/ Score: 44 + 4 25 % Mastered Review: 2025-10-16 Kissa raapaisi minua . A cat s…" at bounding box center [373, 313] width 677 height 451
copy div "Kissa raapaisi minua . A cat scratched me."
click at [429, 268] on button "Next" at bounding box center [417, 270] width 81 height 33
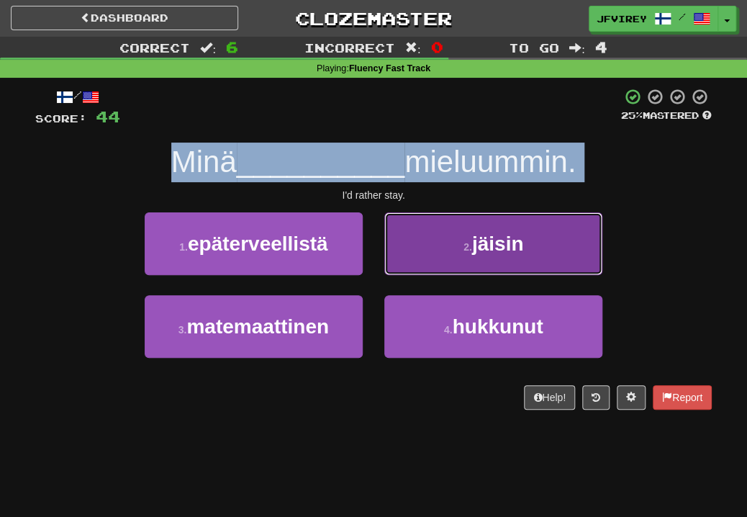
click at [507, 258] on button "2 . jäisin" at bounding box center [493, 243] width 218 height 63
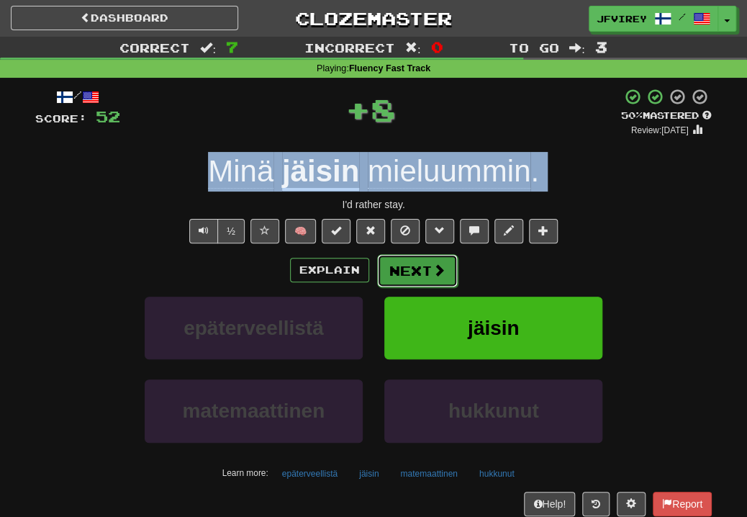
click at [405, 268] on button "Next" at bounding box center [417, 270] width 81 height 33
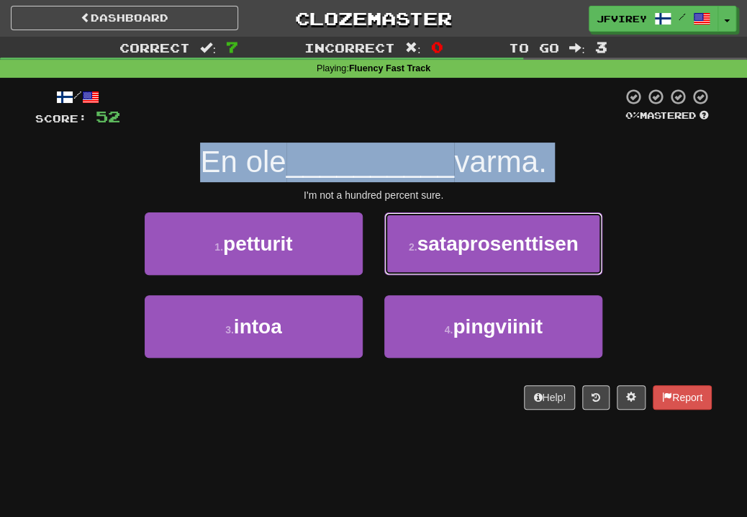
click at [472, 252] on span "sataprosenttisen" at bounding box center [497, 244] width 161 height 22
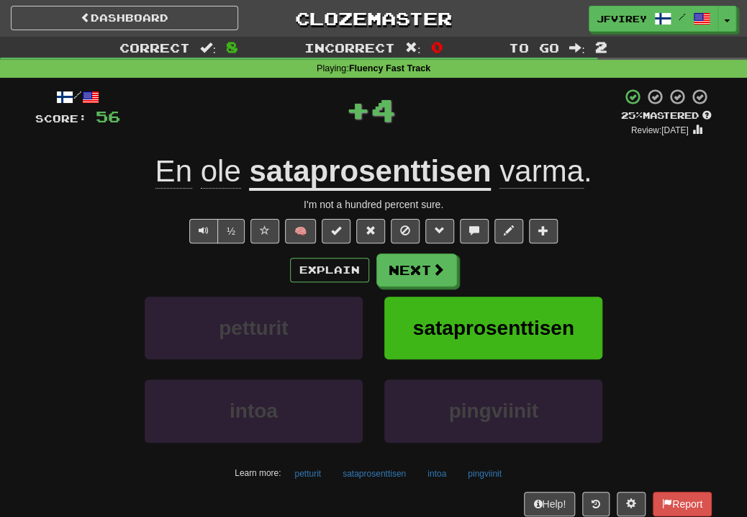
click at [464, 204] on div "I'm not a hundred percent sure." at bounding box center [373, 204] width 677 height 14
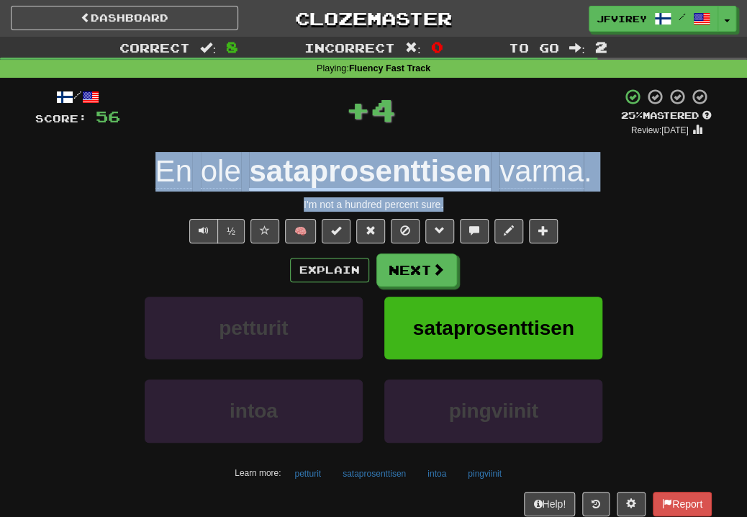
drag, startPoint x: 464, startPoint y: 204, endPoint x: 136, endPoint y: 167, distance: 329.7
click at [136, 167] on div "/ Score: 56 + 4 25 % Mastered Review: 2025-10-16 En ole sataprosenttisen varma …" at bounding box center [373, 313] width 677 height 451
copy div "En ole sataprosenttisen varma . I'm not a hundred percent sure."
click at [196, 227] on button "Text-to-speech controls" at bounding box center [203, 231] width 29 height 24
click at [427, 279] on button "Next" at bounding box center [417, 270] width 81 height 33
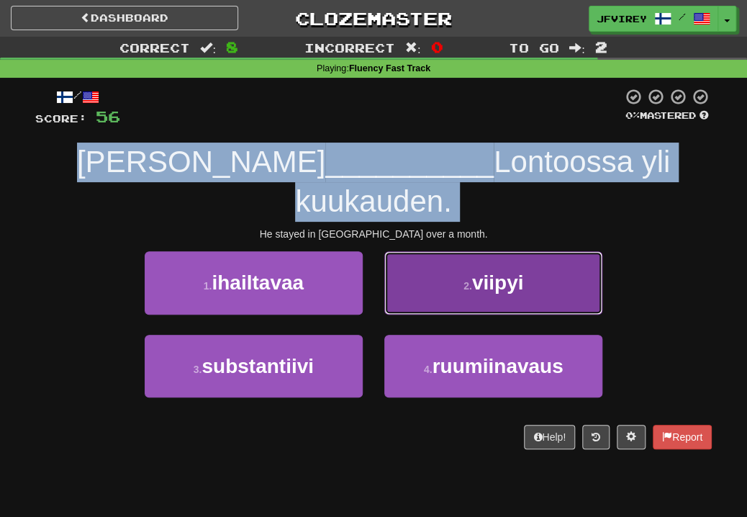
click at [511, 271] on span "viipyi" at bounding box center [498, 282] width 52 height 22
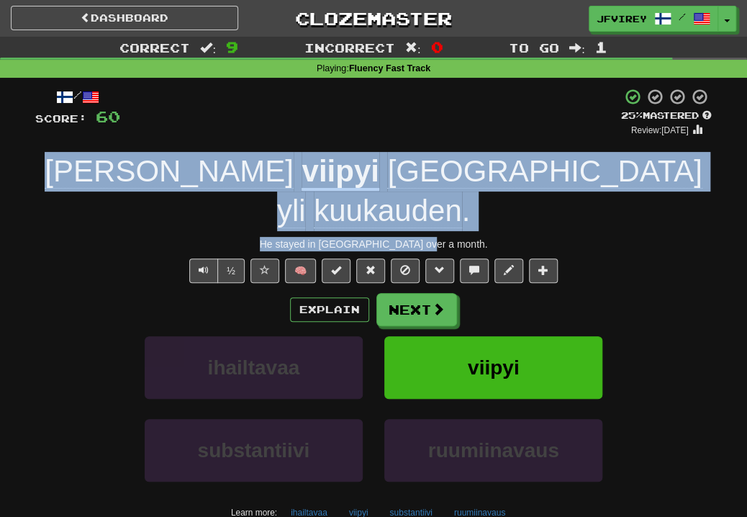
drag, startPoint x: 463, startPoint y: 204, endPoint x: 118, endPoint y: 171, distance: 346.5
click at [118, 171] on div "/ Score: 60 + 4 25 % Mastered Review: 2025-10-16 Hän viipyi Lontoossa yli kuuka…" at bounding box center [373, 333] width 677 height 490
copy div "Hän viipyi Lontoossa yli kuukauden . He stayed in London over a month."
click at [302, 177] on u "viipyi" at bounding box center [340, 172] width 77 height 37
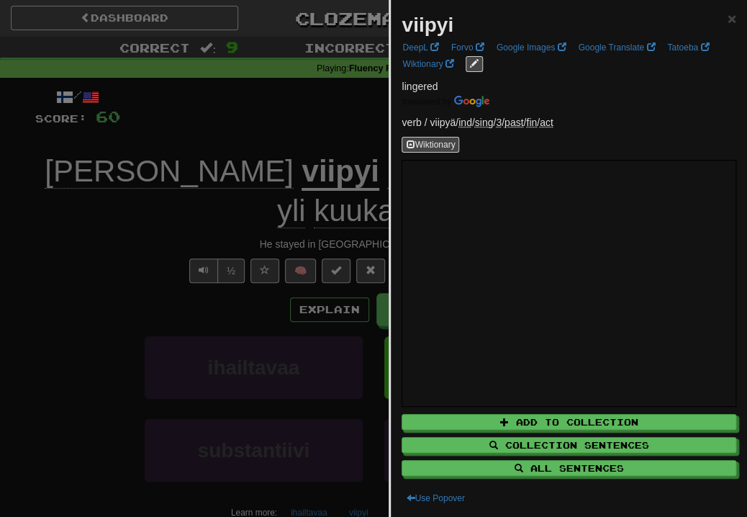
click at [120, 256] on div at bounding box center [373, 258] width 747 height 517
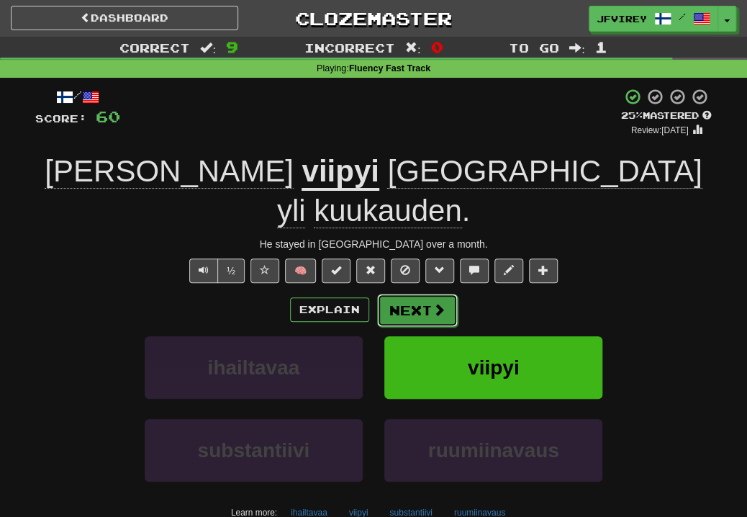
click at [431, 294] on button "Next" at bounding box center [417, 310] width 81 height 33
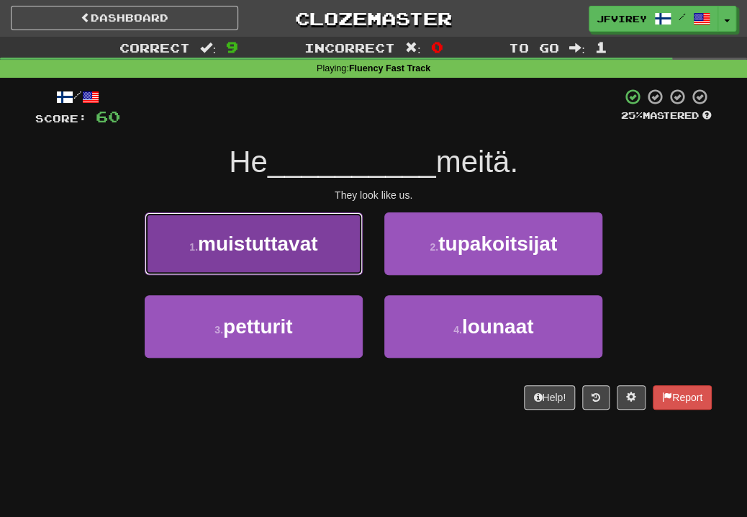
click at [336, 248] on button "1 . muistuttavat" at bounding box center [254, 243] width 218 height 63
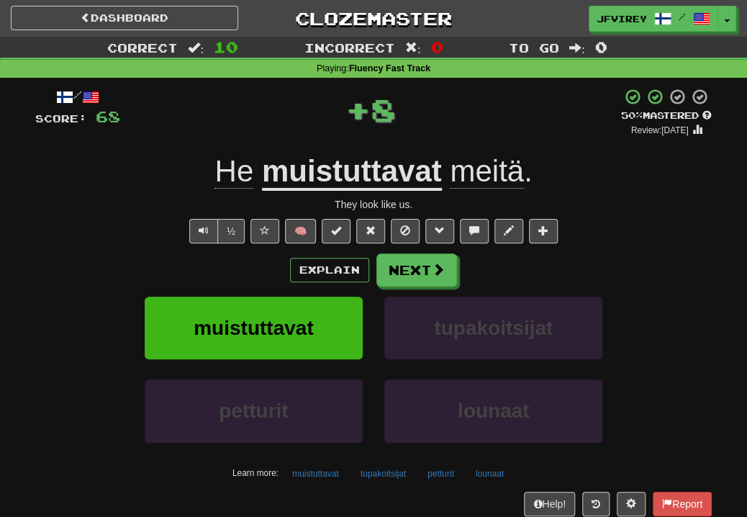
click at [402, 170] on u "muistuttavat" at bounding box center [352, 172] width 180 height 37
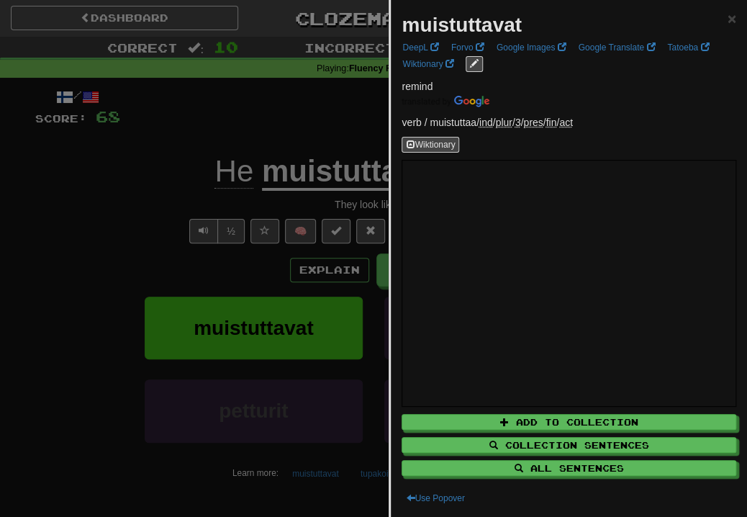
click at [345, 142] on div at bounding box center [373, 258] width 747 height 517
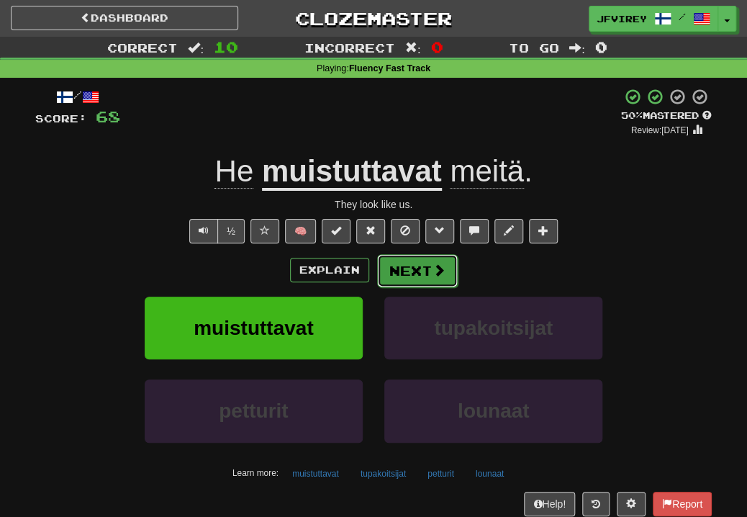
click at [402, 279] on button "Next" at bounding box center [417, 270] width 81 height 33
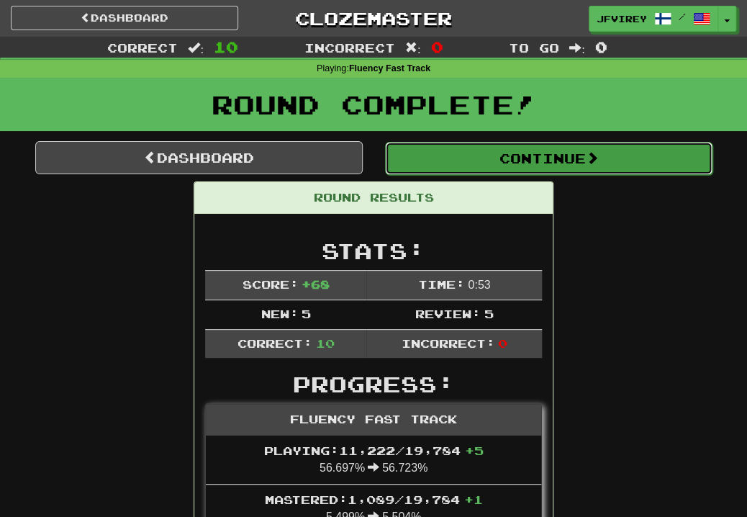
click at [499, 158] on button "Continue" at bounding box center [549, 158] width 328 height 33
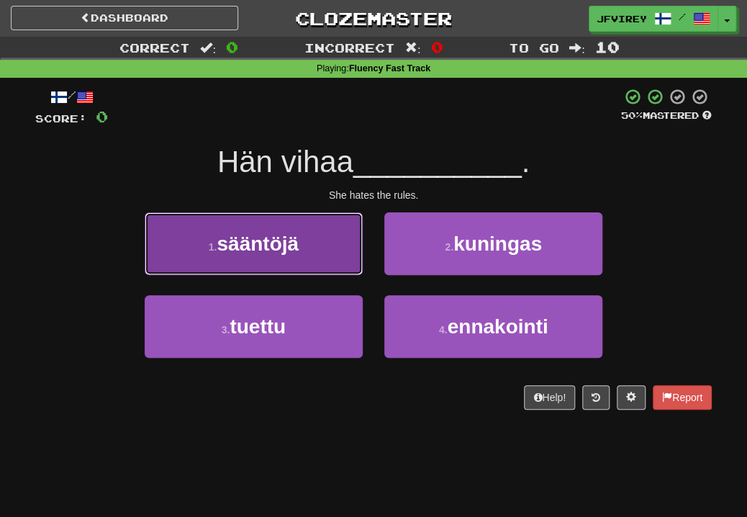
click at [330, 241] on button "1 . sääntöjä" at bounding box center [254, 243] width 218 height 63
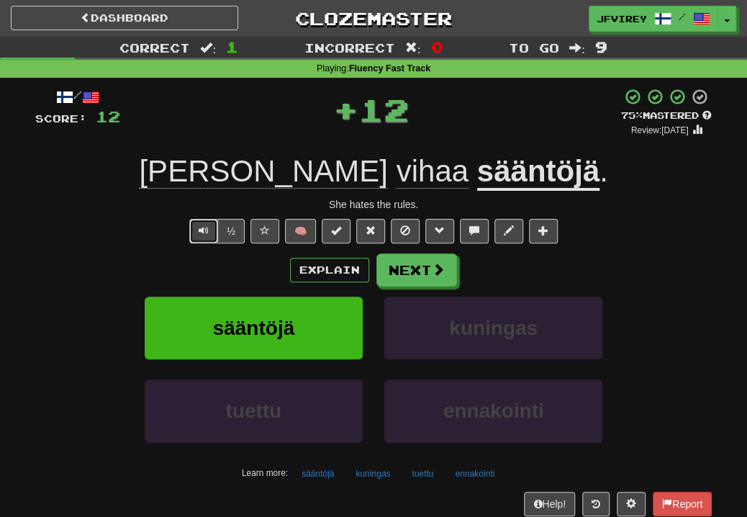
click at [194, 228] on button "Text-to-speech controls" at bounding box center [203, 231] width 29 height 24
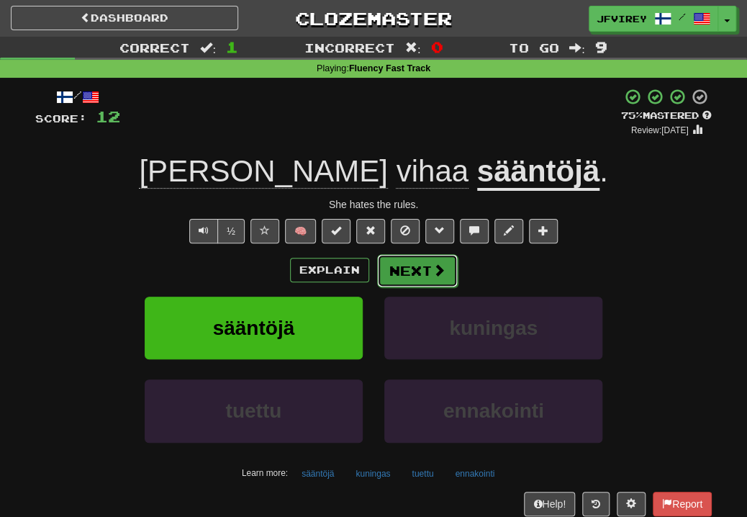
click at [413, 273] on button "Next" at bounding box center [417, 270] width 81 height 33
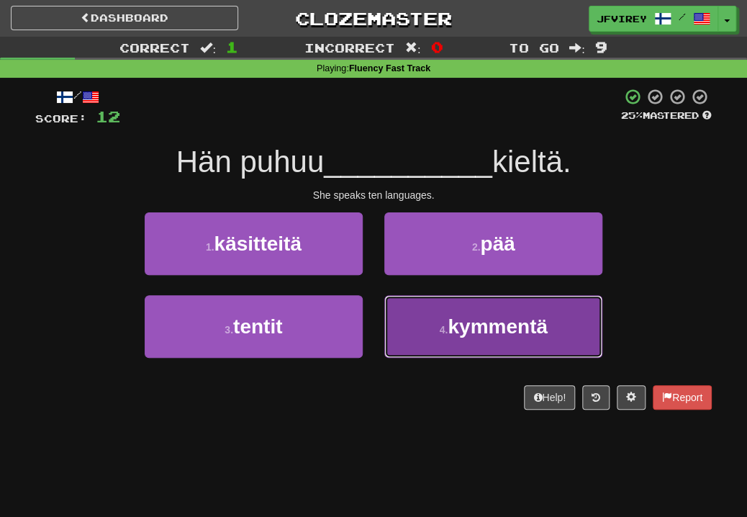
click at [487, 334] on span "kymmentä" at bounding box center [498, 326] width 100 height 22
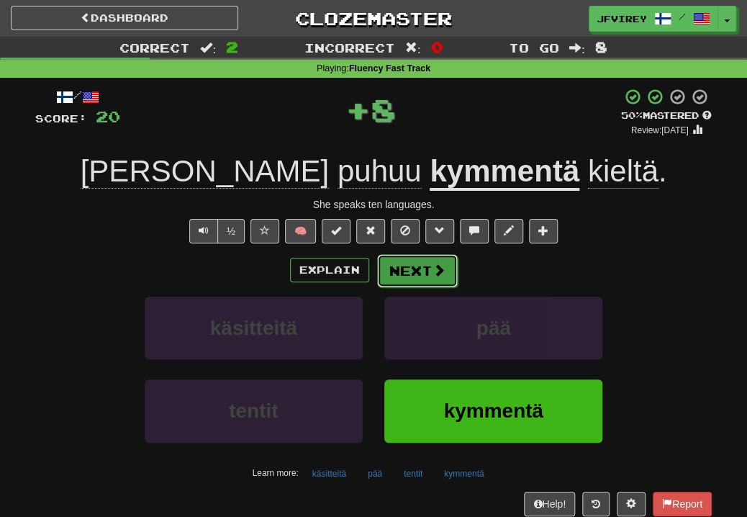
click at [408, 271] on button "Next" at bounding box center [417, 270] width 81 height 33
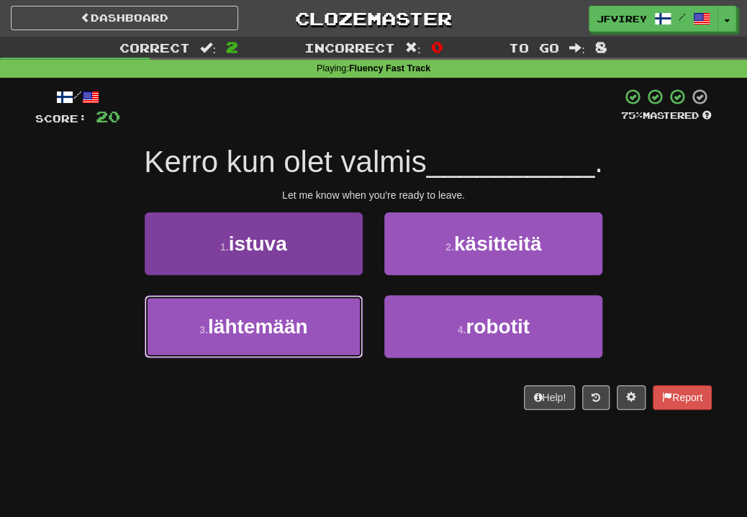
click at [348, 335] on button "3 . lähtemään" at bounding box center [254, 326] width 218 height 63
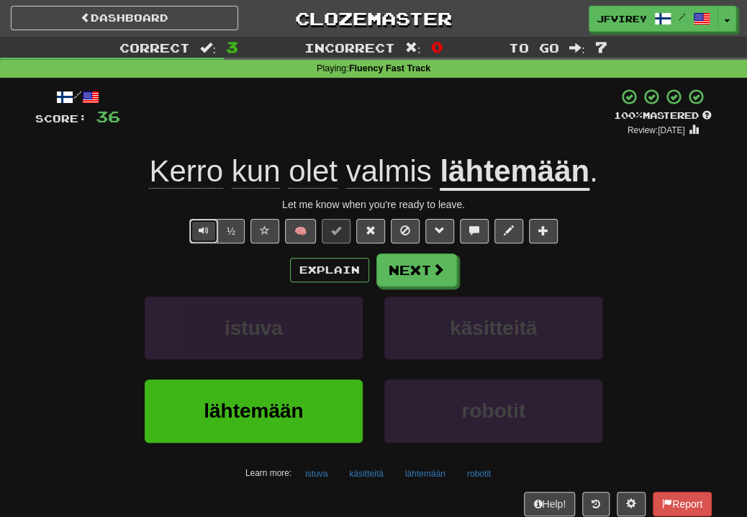
click at [210, 222] on button "Text-to-speech controls" at bounding box center [203, 231] width 29 height 24
click at [428, 268] on button "Next" at bounding box center [417, 270] width 81 height 33
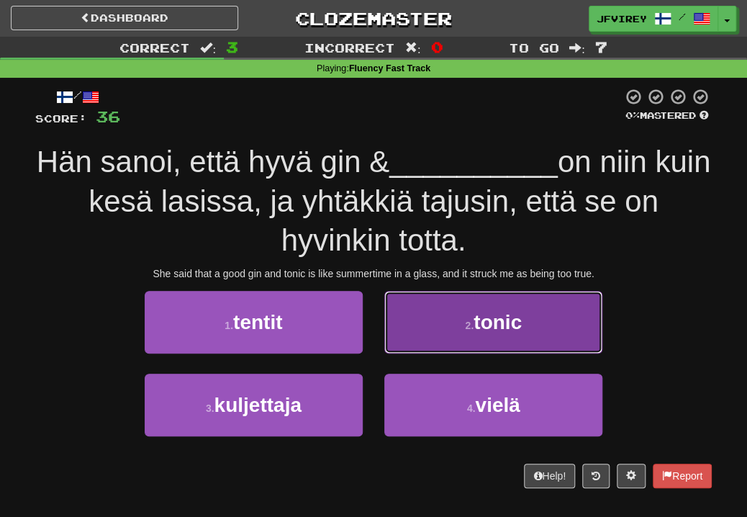
click at [441, 316] on button "2 . tonic" at bounding box center [493, 322] width 218 height 63
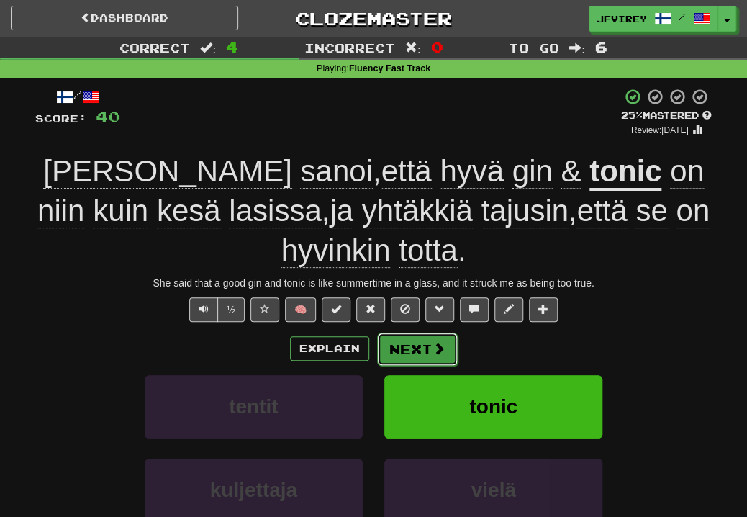
click at [419, 348] on button "Next" at bounding box center [417, 349] width 81 height 33
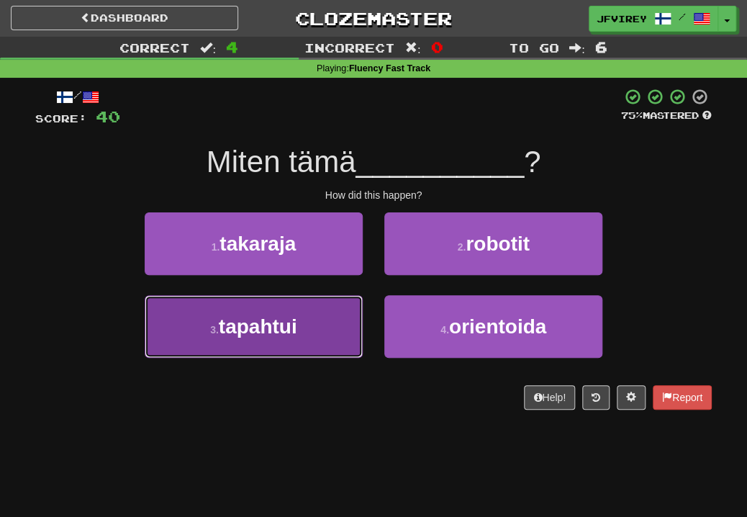
click at [340, 318] on button "3 . tapahtui" at bounding box center [254, 326] width 218 height 63
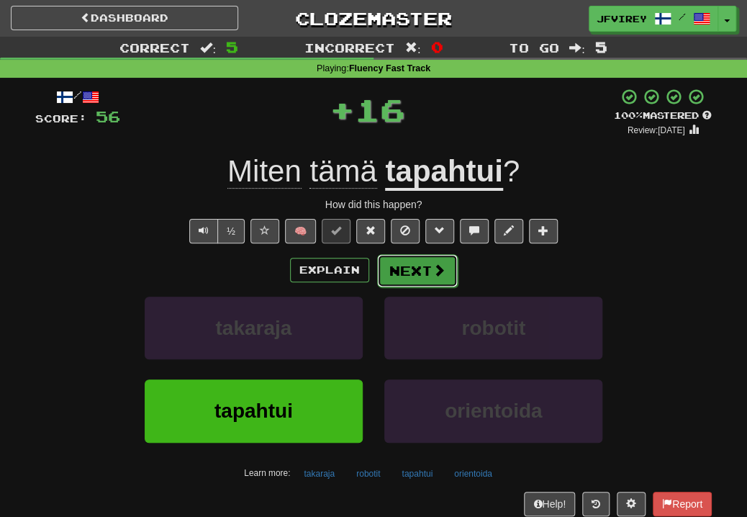
click at [409, 266] on button "Next" at bounding box center [417, 270] width 81 height 33
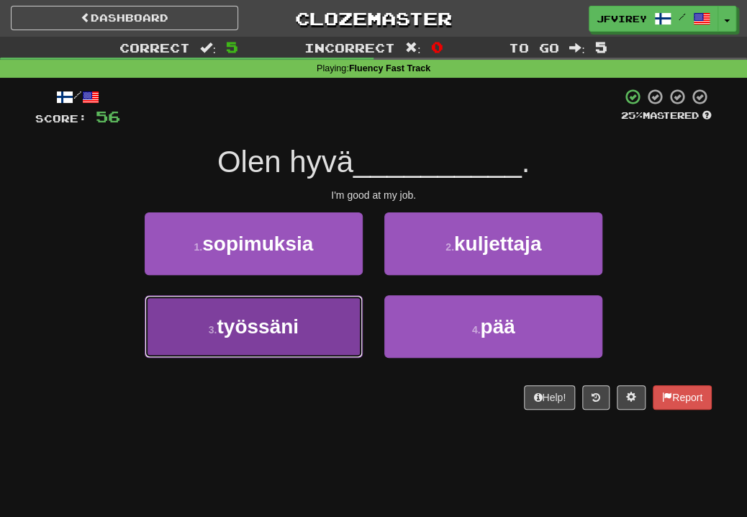
click at [327, 324] on button "3 . työssäni" at bounding box center [254, 326] width 218 height 63
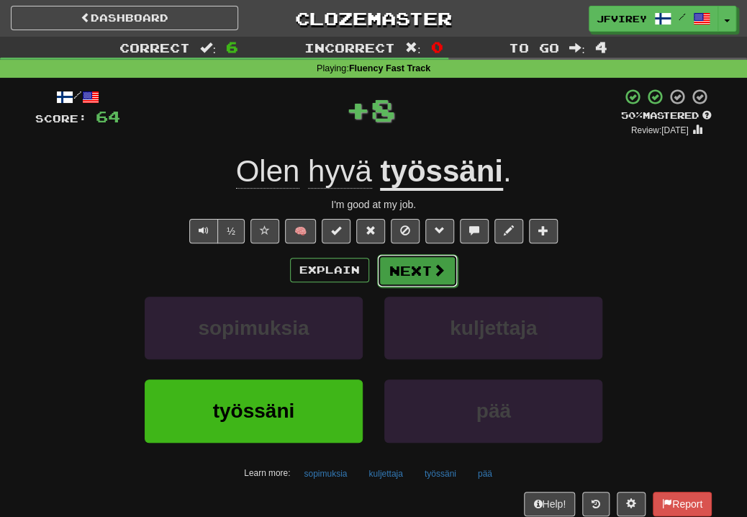
click at [410, 274] on button "Next" at bounding box center [417, 270] width 81 height 33
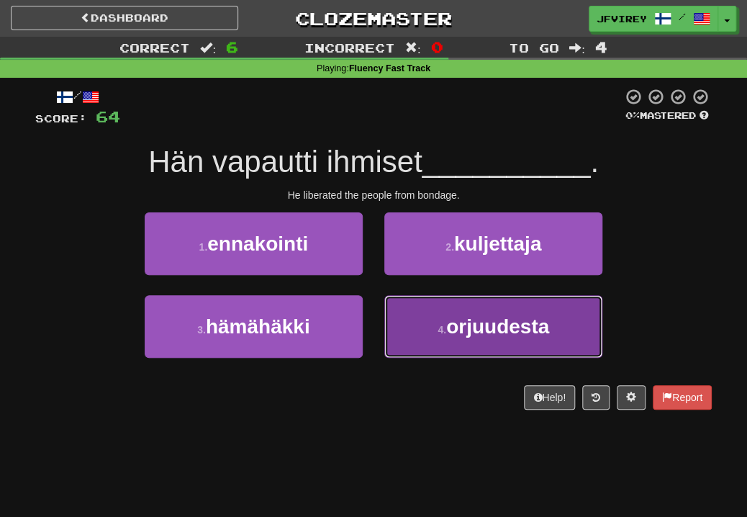
click at [441, 332] on small "4 ." at bounding box center [442, 330] width 9 height 12
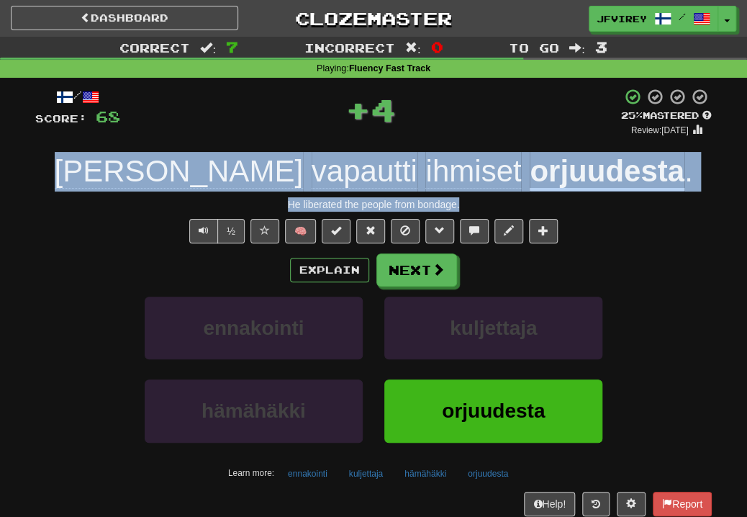
drag, startPoint x: 488, startPoint y: 194, endPoint x: 138, endPoint y: 156, distance: 352.0
click at [138, 156] on div "/ Score: 68 + 4 25 % Mastered Review: 2025-10-16 Hän vapautti ihmiset orjuudest…" at bounding box center [373, 313] width 677 height 451
copy div "Hän vapautti ihmiset orjuudesta . He liberated the people from bondage."
click at [204, 228] on span "Text-to-speech controls" at bounding box center [204, 230] width 10 height 10
click at [424, 279] on button "Next" at bounding box center [417, 270] width 81 height 33
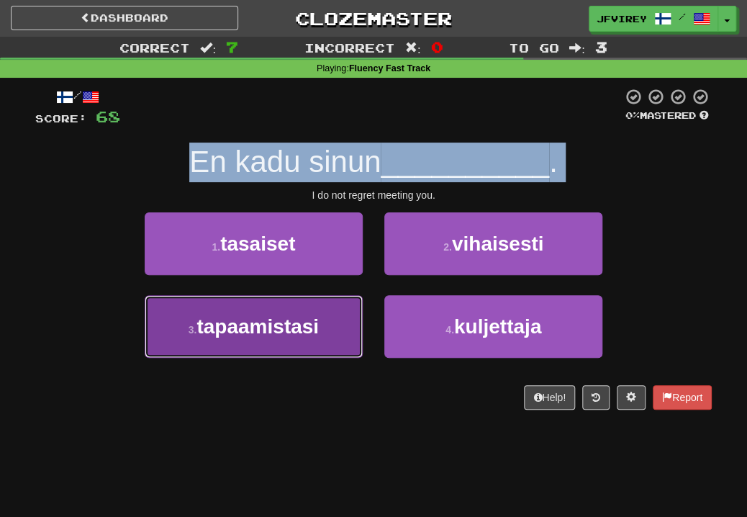
click at [302, 329] on span "tapaamistasi" at bounding box center [258, 326] width 122 height 22
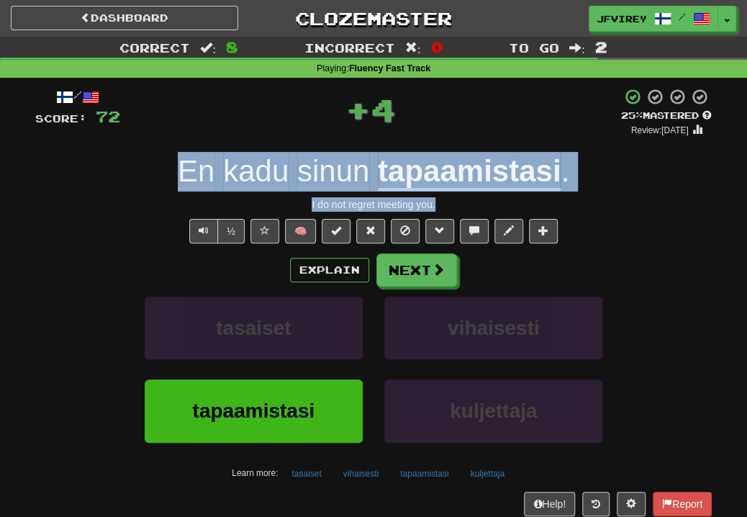
drag, startPoint x: 453, startPoint y: 204, endPoint x: 164, endPoint y: 172, distance: 290.5
click at [164, 172] on div "/ Score: 72 + 4 25 % Mastered Review: 2025-10-16 En kadu sinun tapaamistasi . I…" at bounding box center [373, 313] width 677 height 451
copy div "En kadu sinun tapaamistasi . I do not regret meeting you."
click at [266, 179] on span "kadu" at bounding box center [256, 171] width 66 height 35
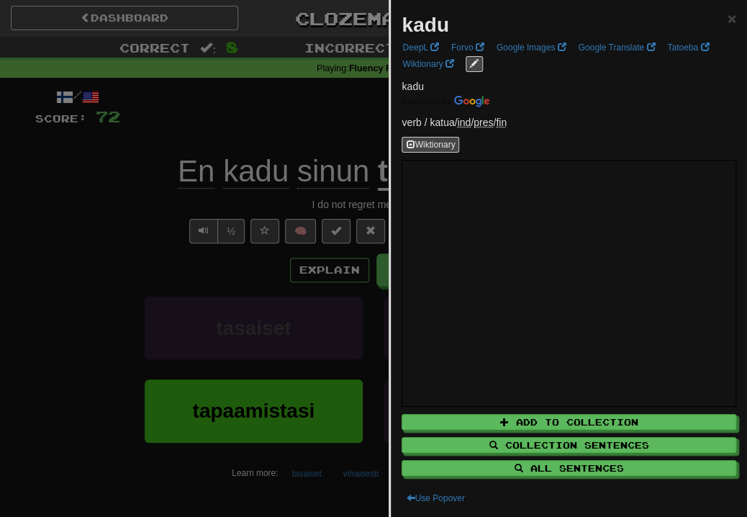
click at [143, 226] on div at bounding box center [373, 258] width 747 height 517
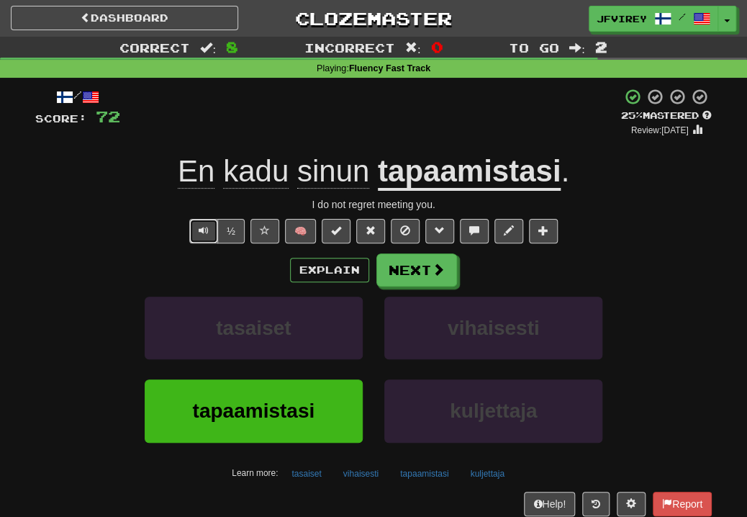
click at [202, 228] on span "Text-to-speech controls" at bounding box center [204, 230] width 10 height 10
click at [433, 276] on span at bounding box center [439, 270] width 13 height 13
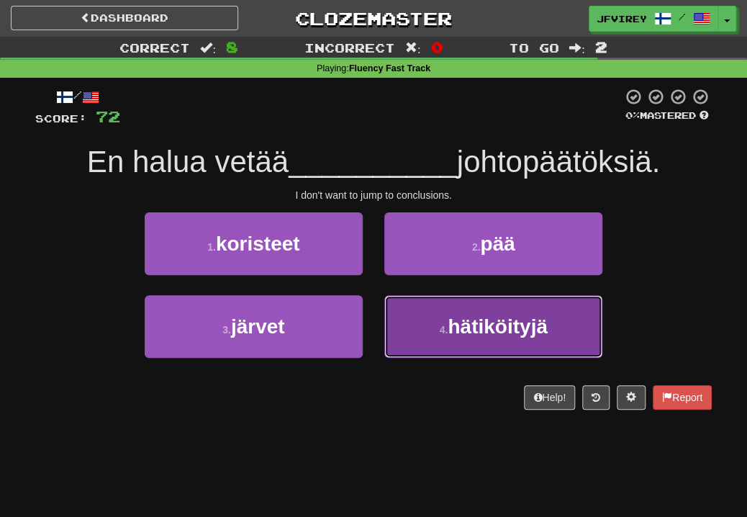
click at [470, 331] on span "hätiköityjä" at bounding box center [497, 326] width 99 height 22
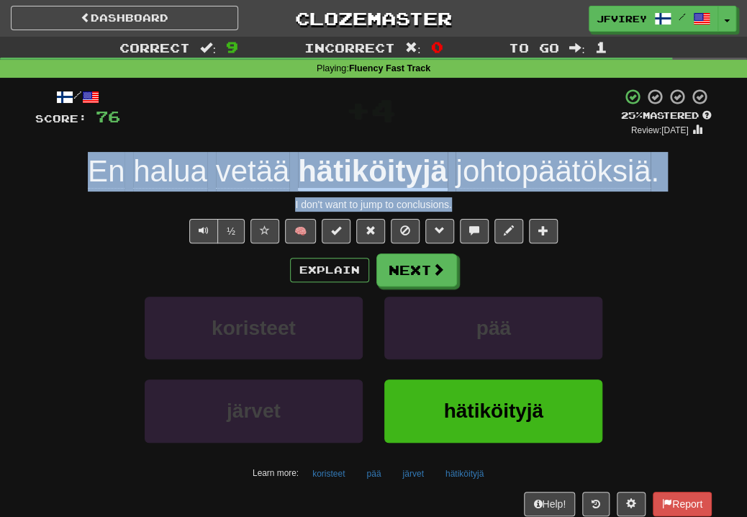
drag, startPoint x: 484, startPoint y: 199, endPoint x: 88, endPoint y: 166, distance: 397.5
click at [88, 166] on div "/ Score: 76 + 4 25 % Mastered Review: 2025-10-16 En halua vetää hätiköityjä joh…" at bounding box center [373, 313] width 677 height 451
copy div "En halua vetää hätiköityjä johtopäätöksiä . I don't want to jump to conclusions."
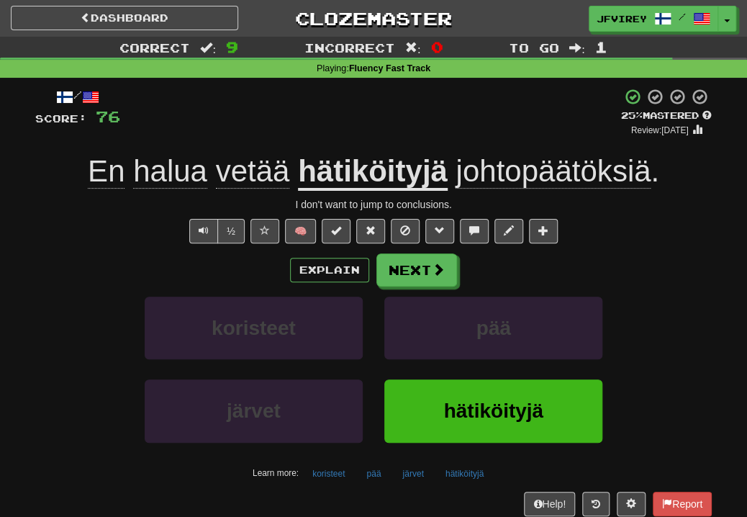
click at [301, 130] on div "+ 4" at bounding box center [370, 112] width 501 height 49
click at [274, 173] on span "vetää" at bounding box center [253, 171] width 74 height 35
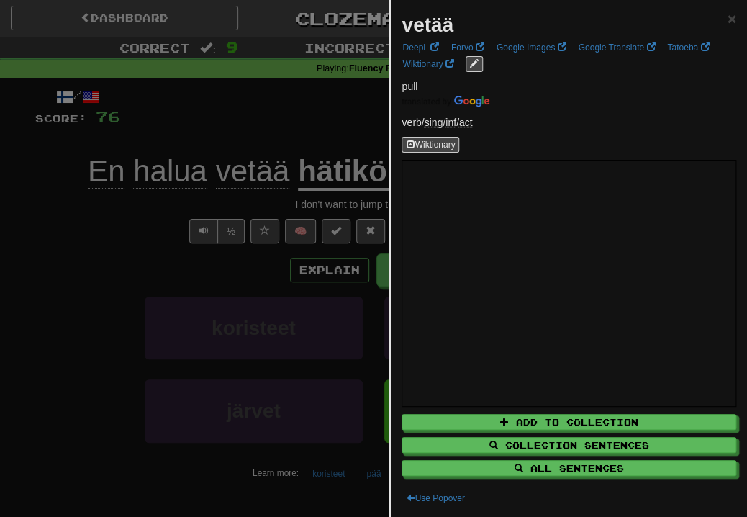
click at [121, 240] on div at bounding box center [373, 258] width 747 height 517
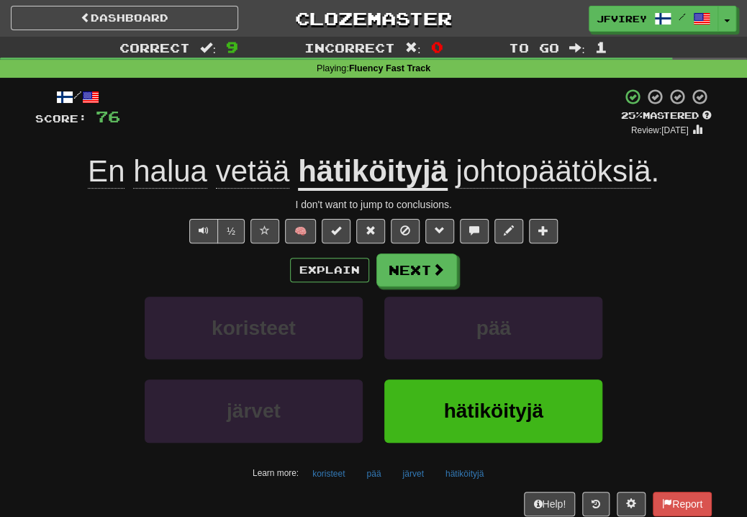
click at [369, 180] on u "hätiköityjä" at bounding box center [373, 172] width 150 height 37
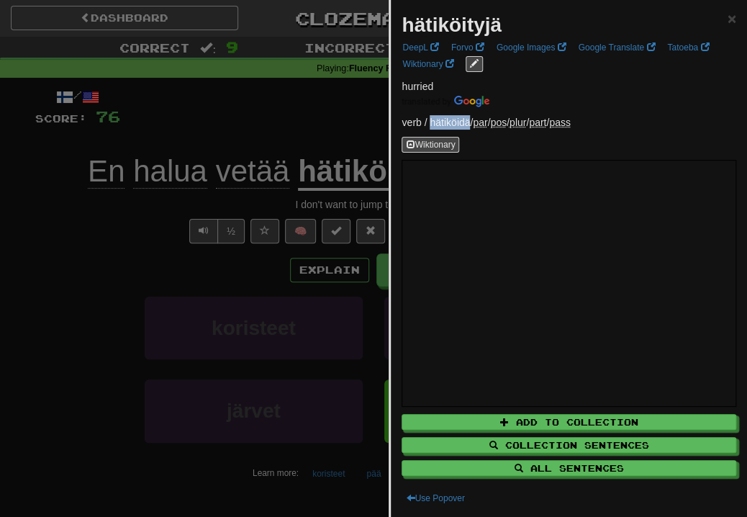
drag, startPoint x: 470, startPoint y: 121, endPoint x: 431, endPoint y: 118, distance: 39.7
click at [431, 118] on p "verb / hätiköidä / par / pos / plur / part / pass" at bounding box center [569, 122] width 335 height 14
click at [195, 242] on div at bounding box center [373, 258] width 747 height 517
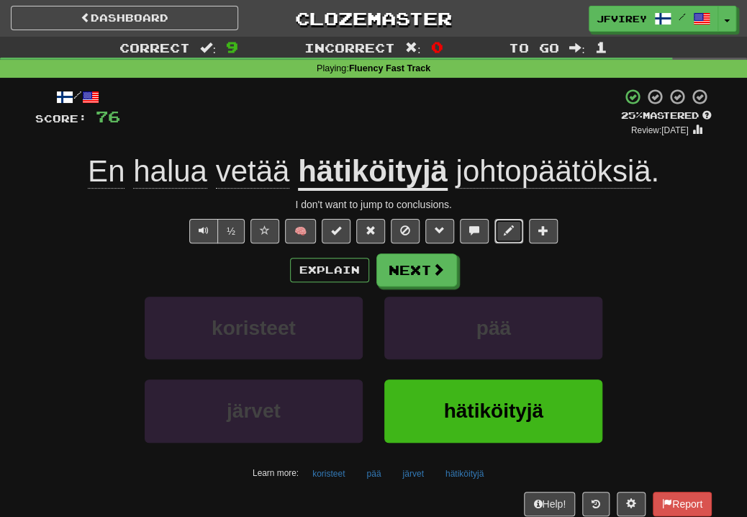
click at [505, 222] on button at bounding box center [509, 231] width 29 height 24
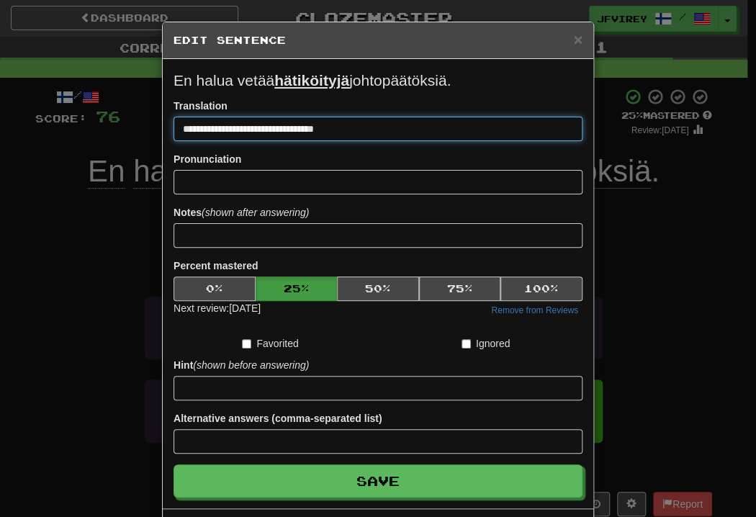
drag, startPoint x: 245, startPoint y: 132, endPoint x: 272, endPoint y: 138, distance: 28.0
click at [274, 138] on input "**********" at bounding box center [378, 129] width 409 height 24
type input "**********"
click at [174, 464] on button "Save" at bounding box center [378, 480] width 409 height 33
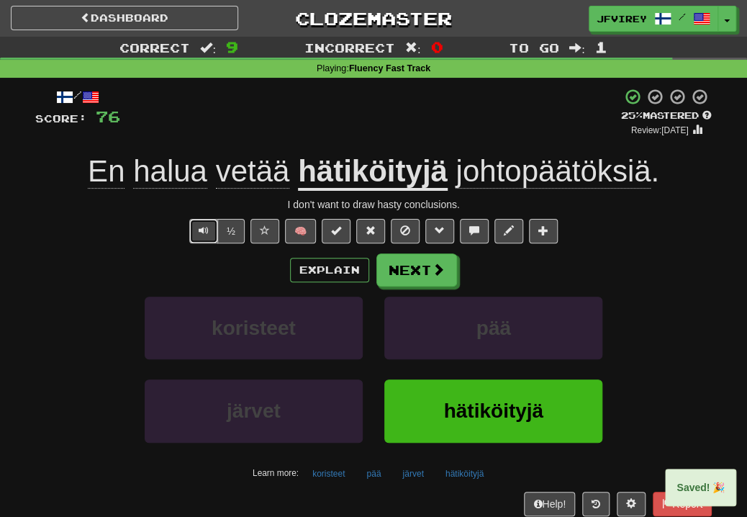
click at [213, 227] on button "Text-to-speech controls" at bounding box center [203, 231] width 29 height 24
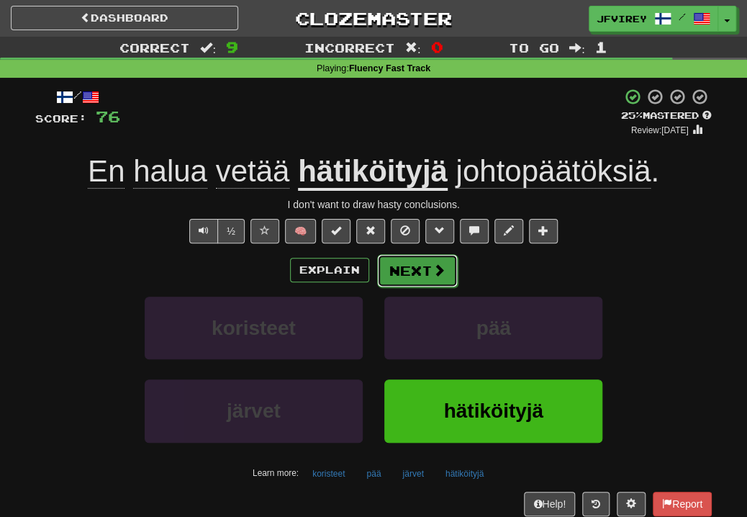
click at [425, 275] on button "Next" at bounding box center [417, 270] width 81 height 33
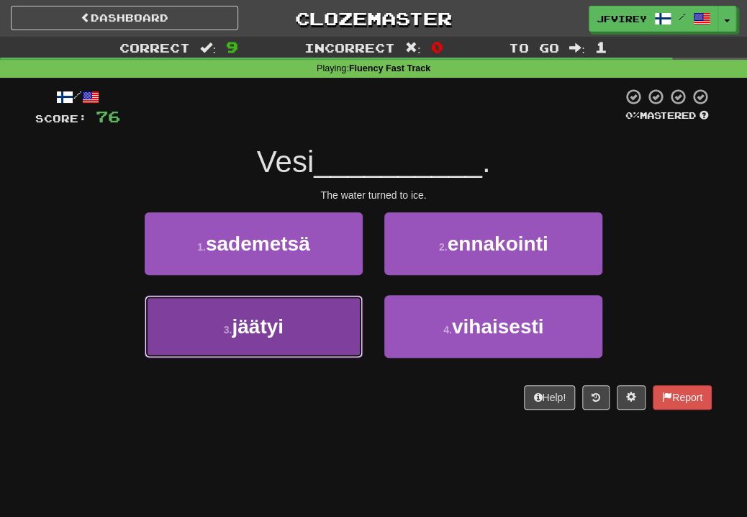
click at [304, 320] on button "3 . jäätyi" at bounding box center [254, 326] width 218 height 63
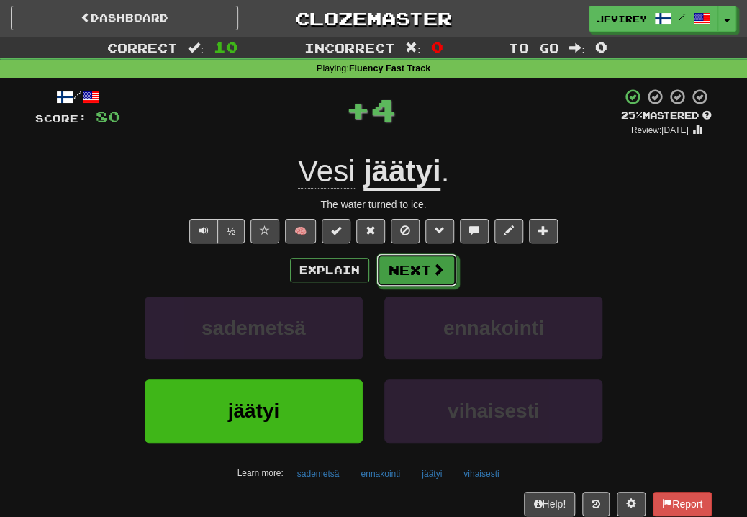
click at [426, 280] on button "Next" at bounding box center [417, 269] width 81 height 33
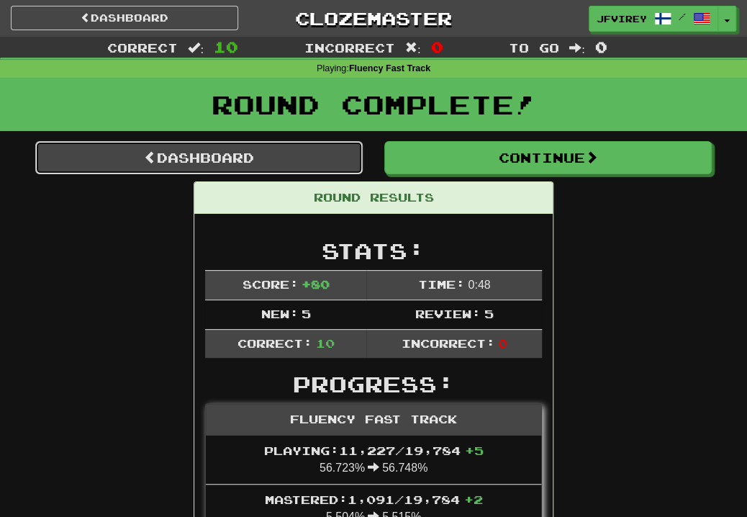
click at [269, 153] on link "Dashboard" at bounding box center [199, 157] width 328 height 33
